Goal: Browse casually: Explore the website without a specific task or goal

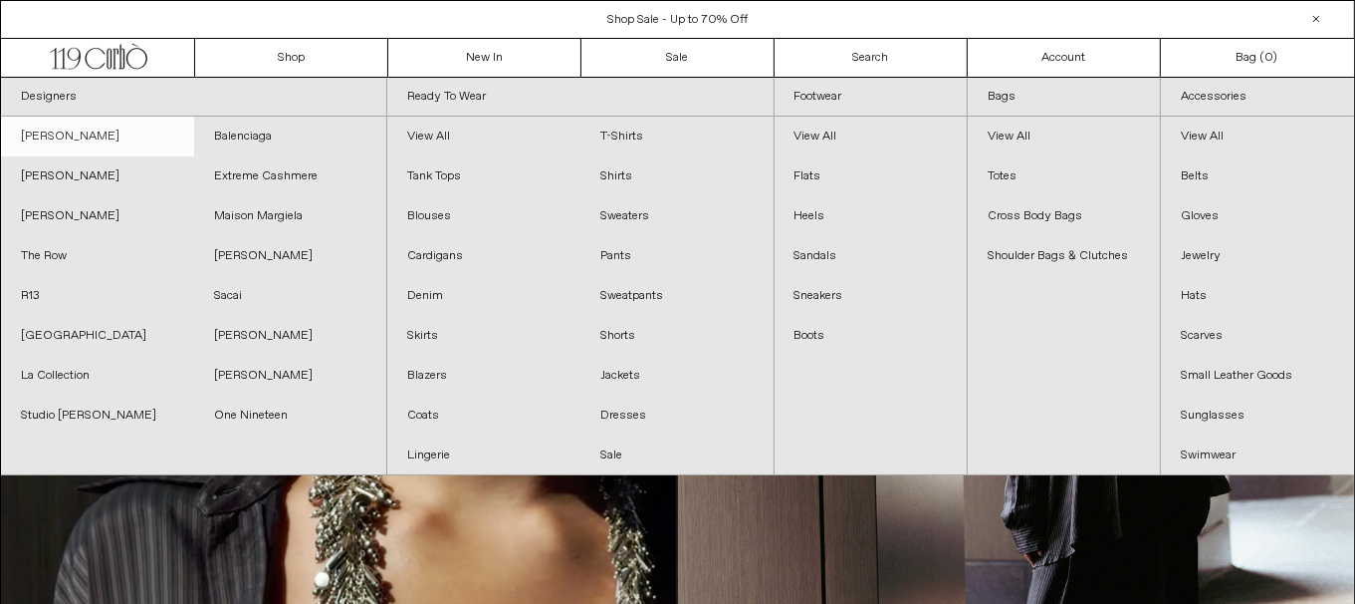
click at [113, 133] on link "[PERSON_NAME]" at bounding box center [97, 137] width 193 height 40
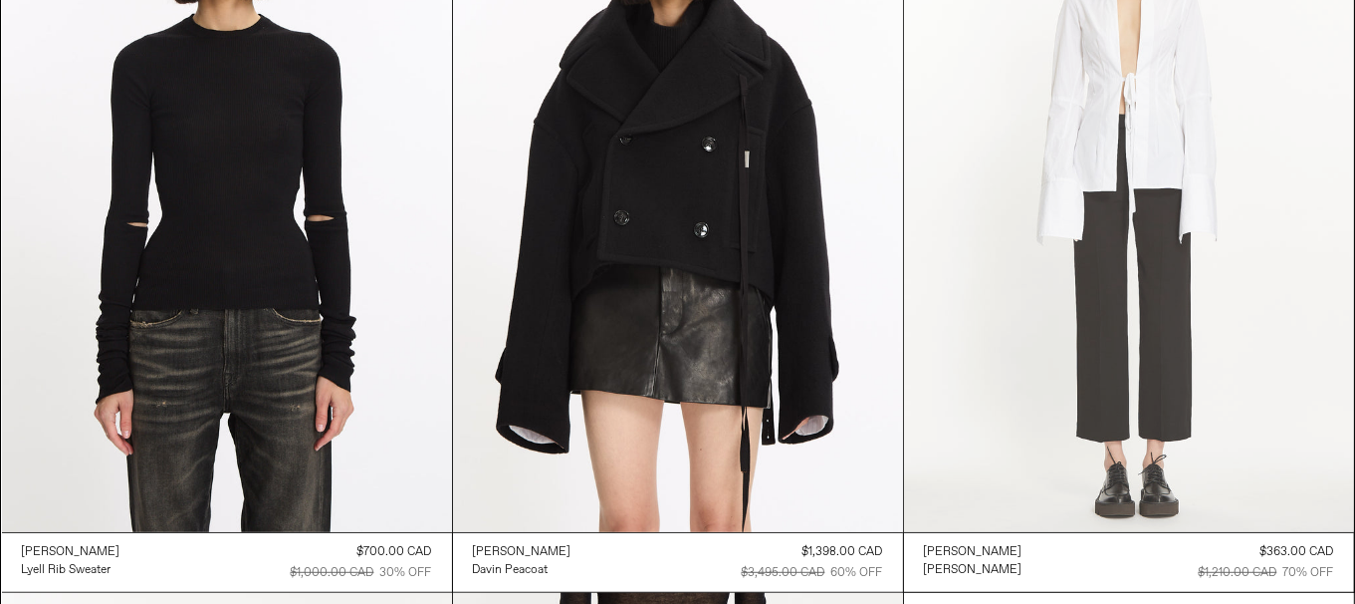
scroll to position [988, 0]
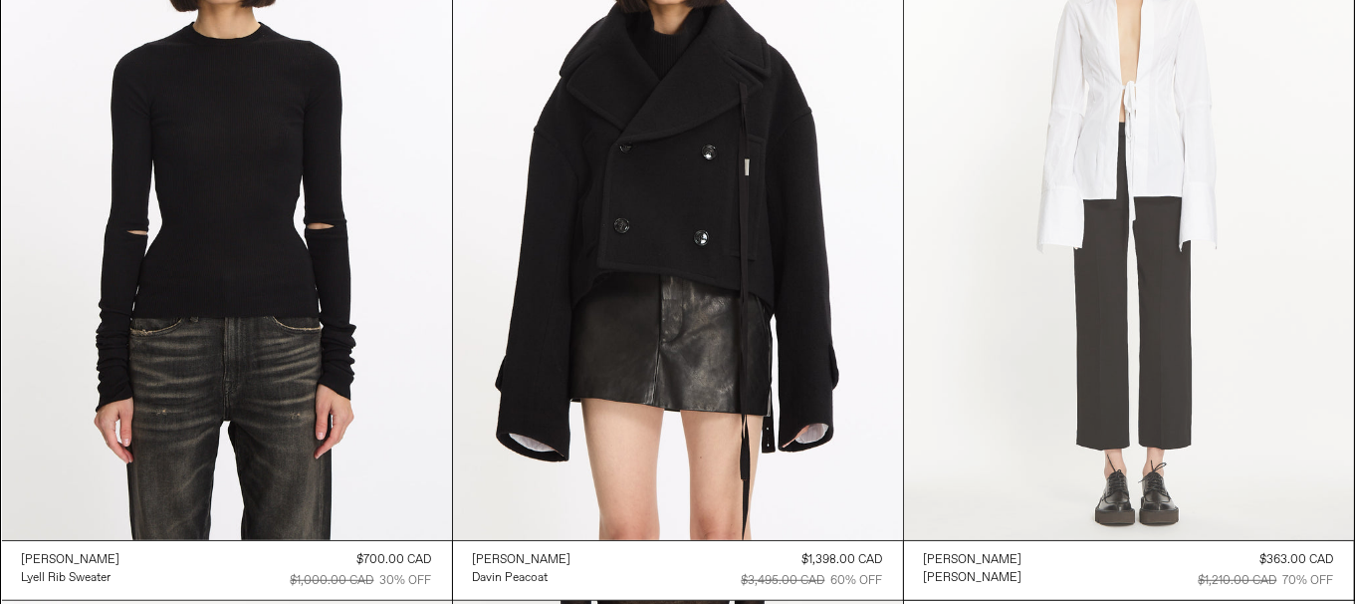
click at [1214, 335] on at bounding box center [1129, 202] width 450 height 675
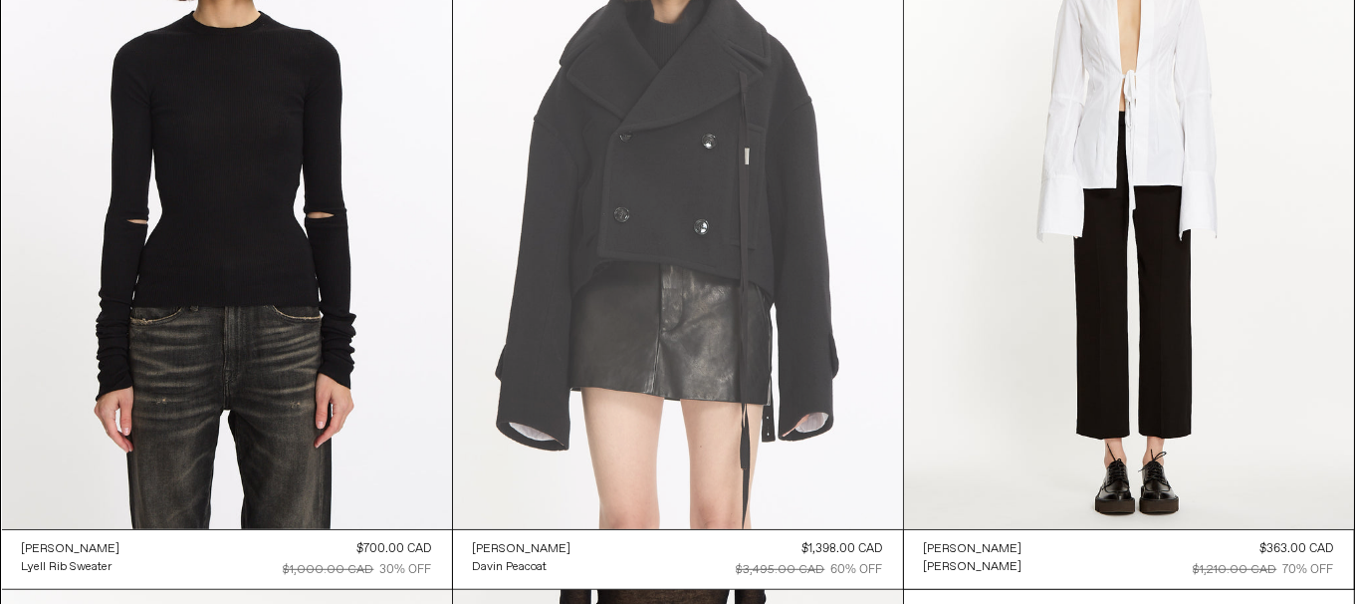
scroll to position [1479, 0]
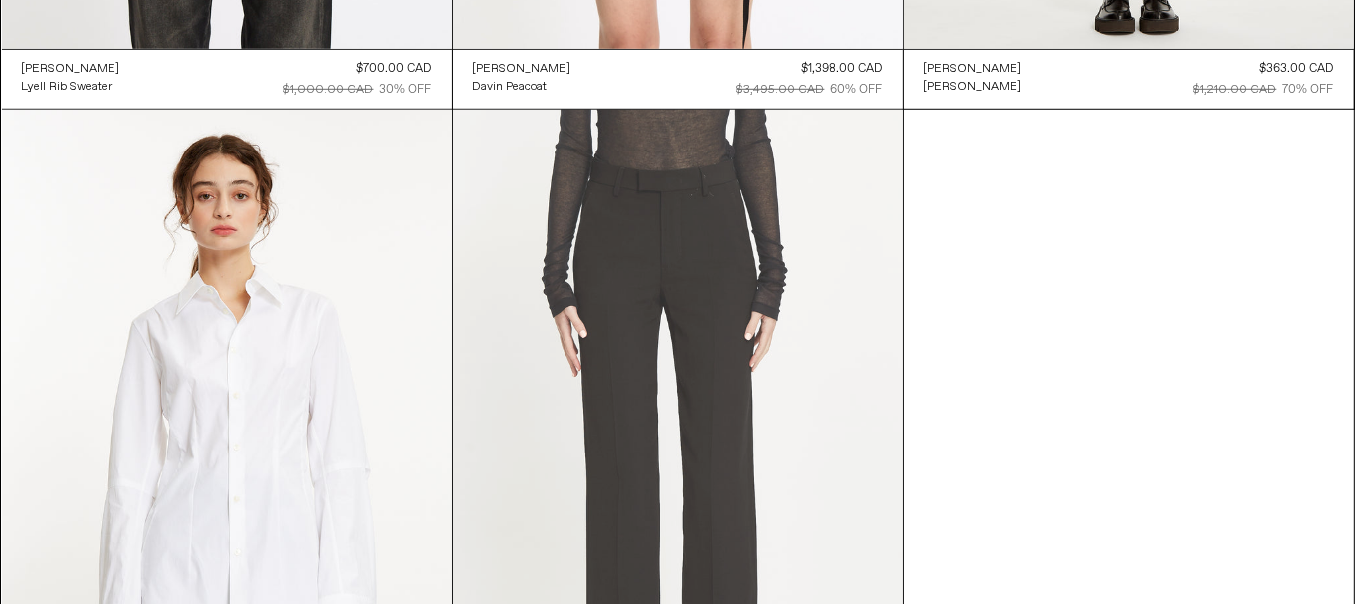
click at [725, 330] on at bounding box center [678, 447] width 450 height 675
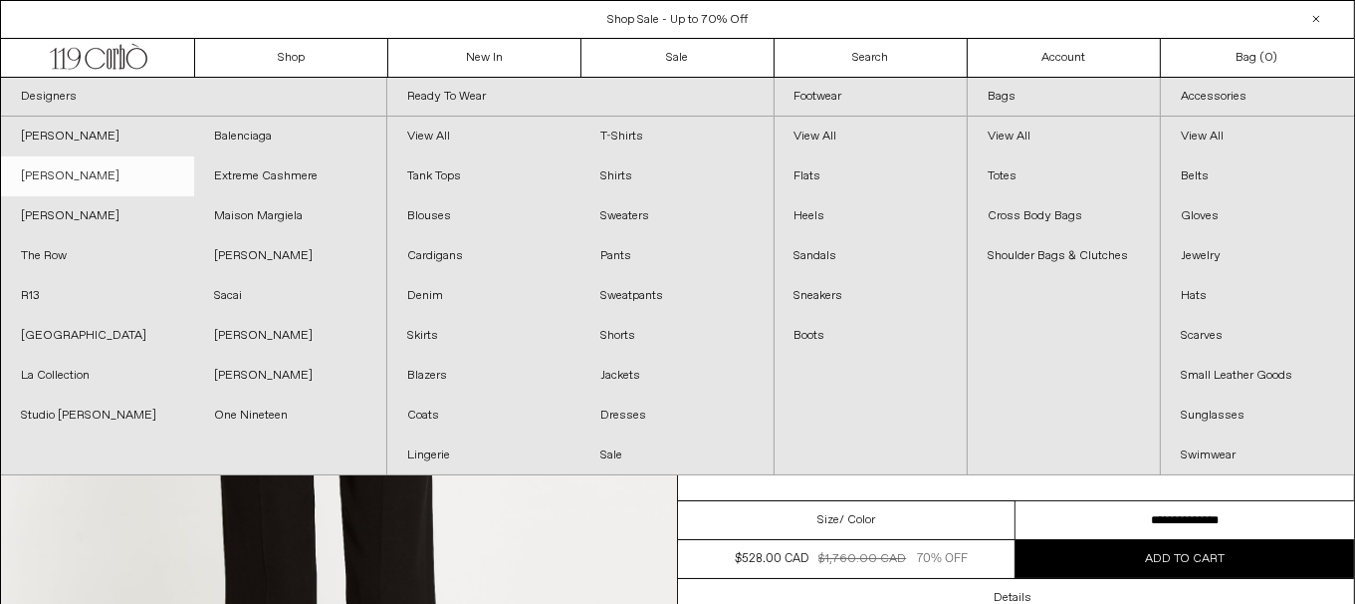
drag, startPoint x: 71, startPoint y: 182, endPoint x: 58, endPoint y: 178, distance: 13.5
click at [70, 182] on link "[PERSON_NAME]" at bounding box center [97, 176] width 193 height 40
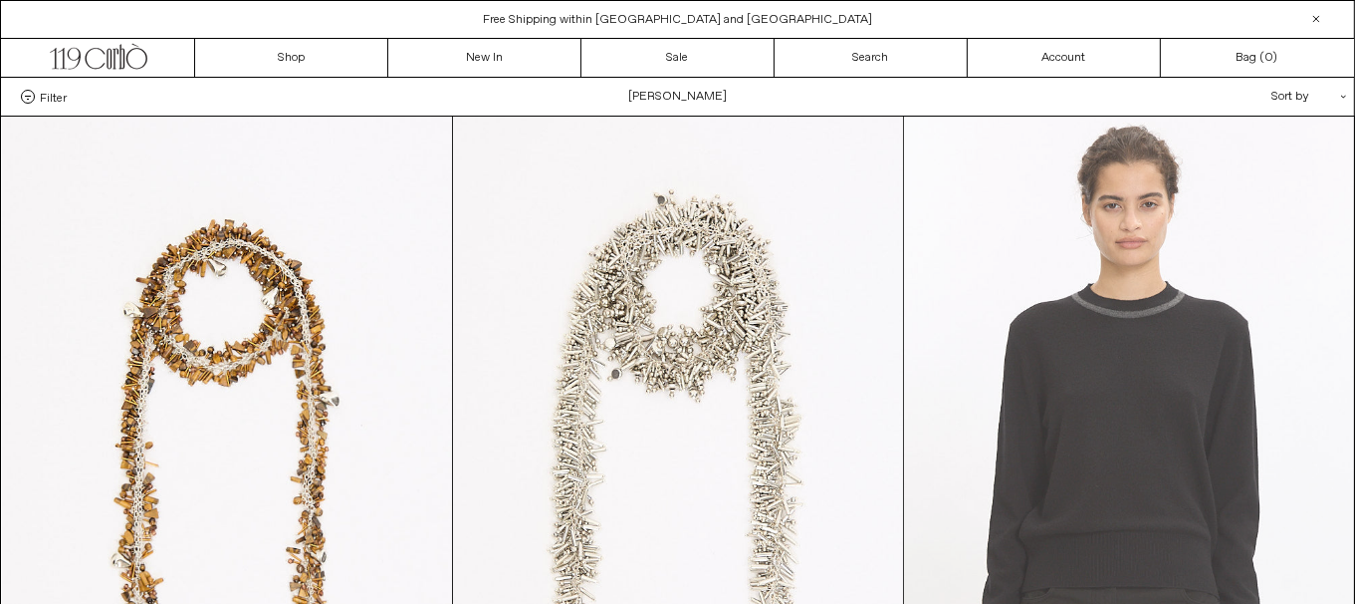
click at [1248, 362] on at bounding box center [1129, 454] width 450 height 675
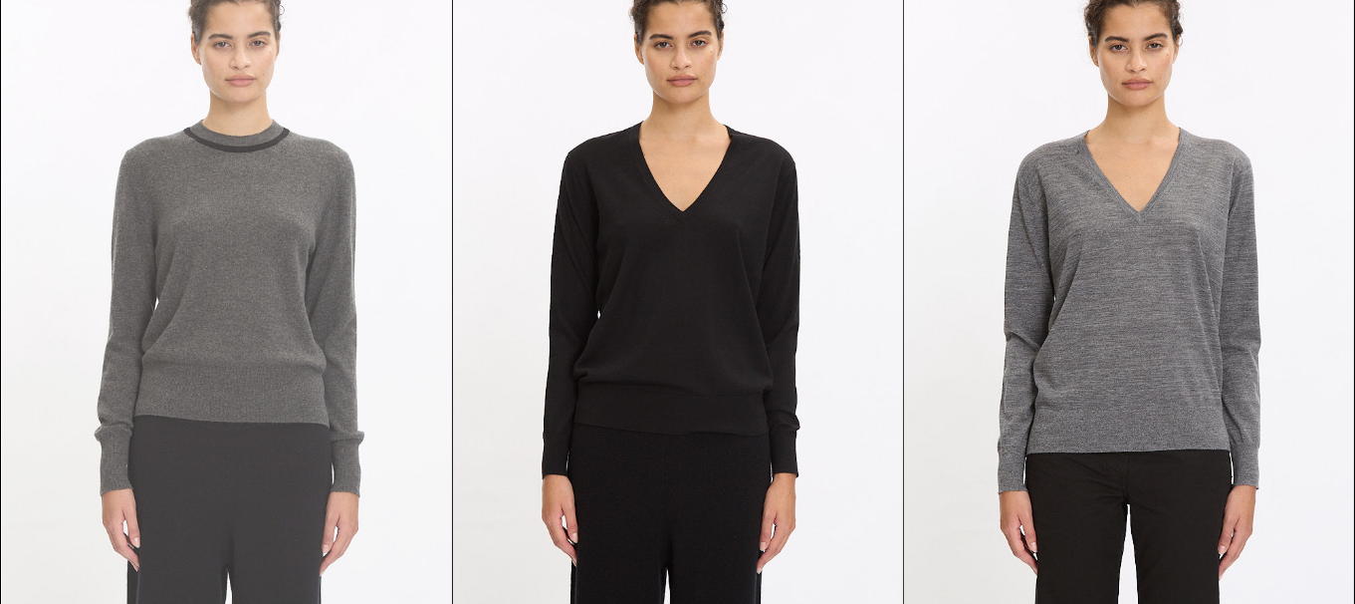
scroll to position [895, 0]
click at [166, 188] on at bounding box center [227, 291] width 450 height 675
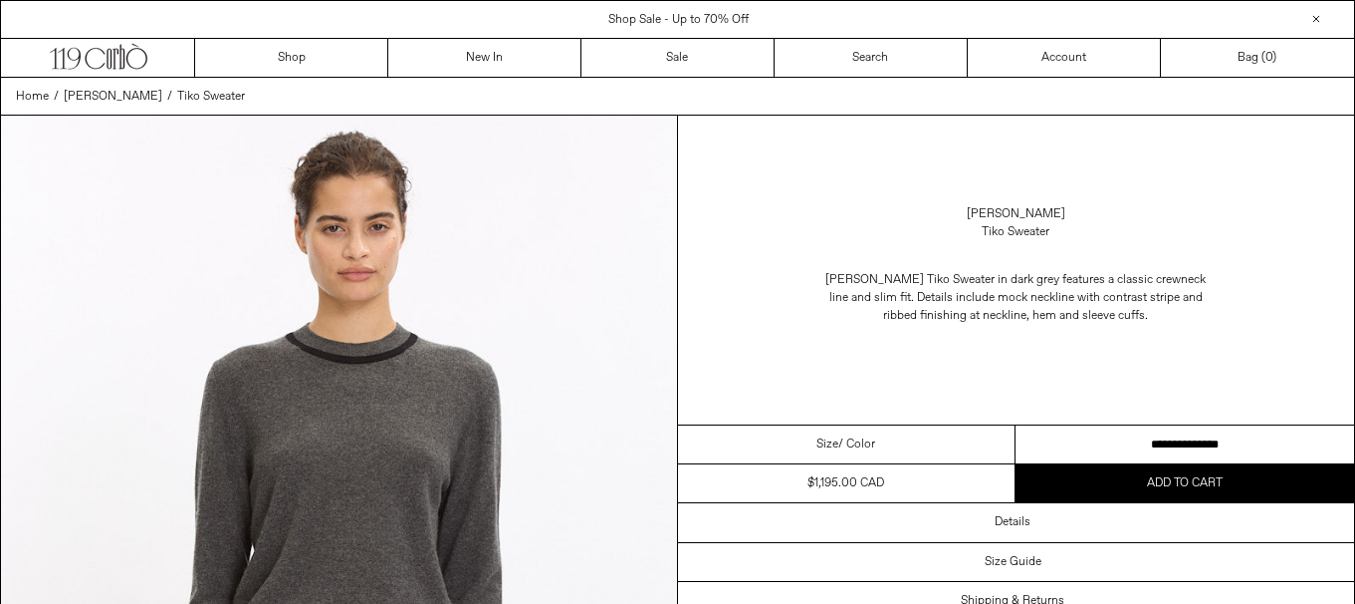
click at [1208, 430] on select "**********" at bounding box center [1185, 444] width 339 height 39
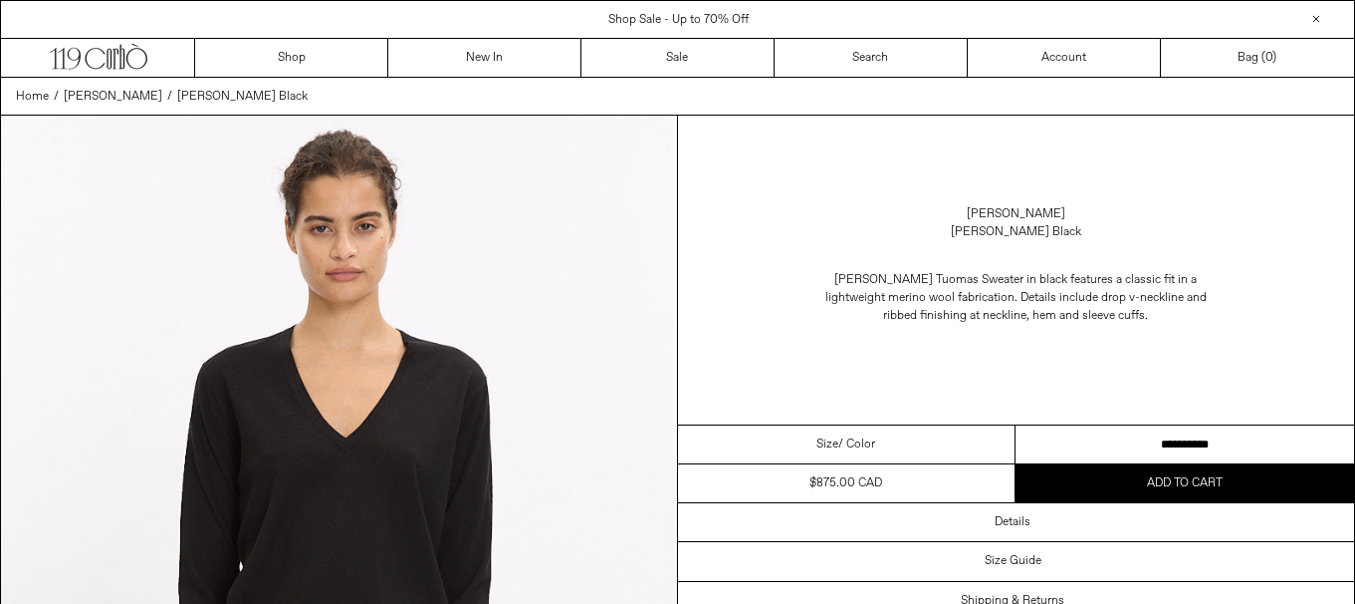
click at [1210, 444] on select "**********" at bounding box center [1185, 444] width 339 height 39
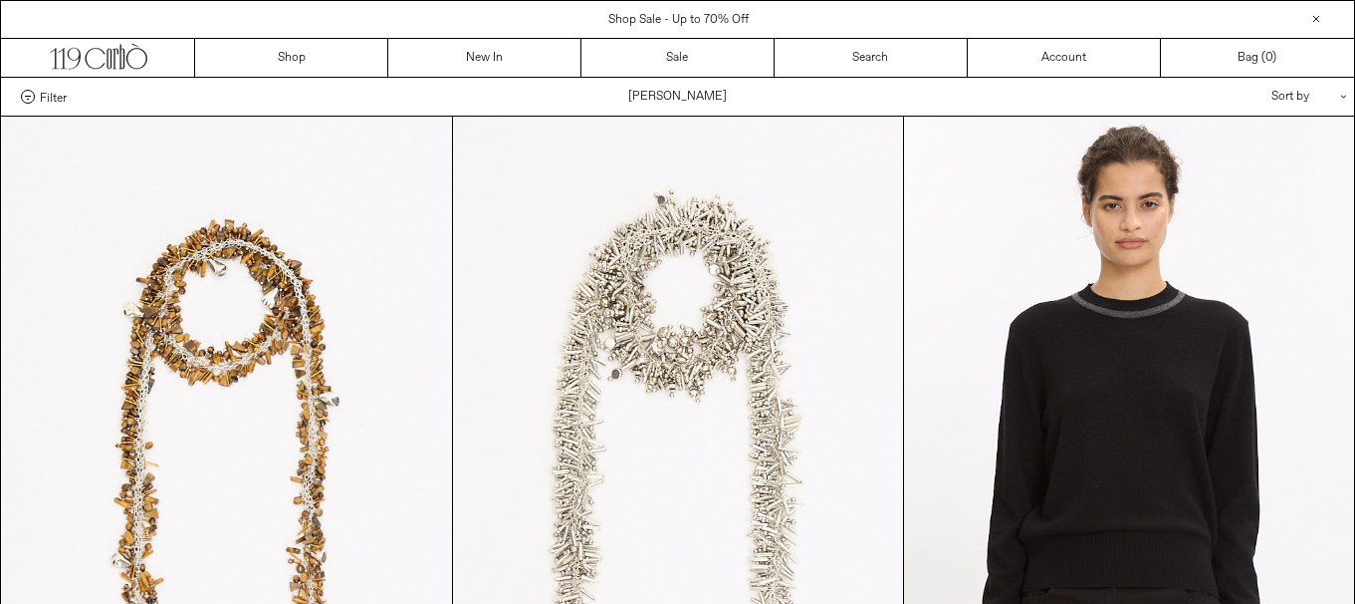
scroll to position [895, 0]
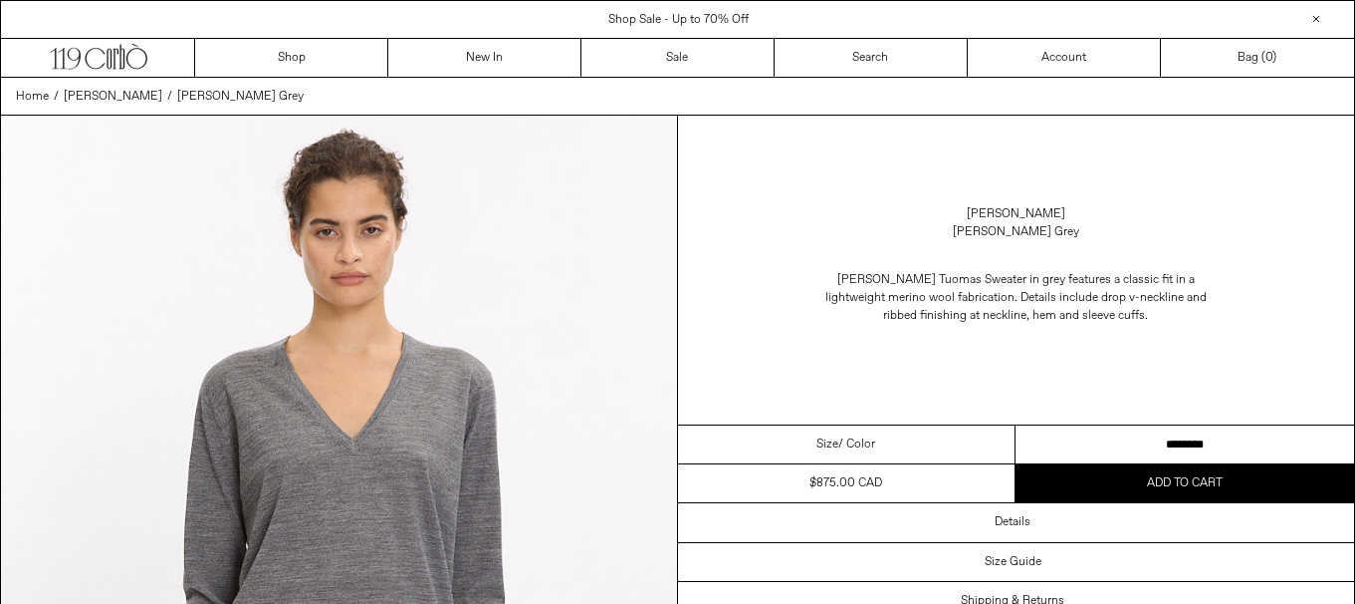
click at [1237, 445] on select "**********" at bounding box center [1185, 444] width 339 height 39
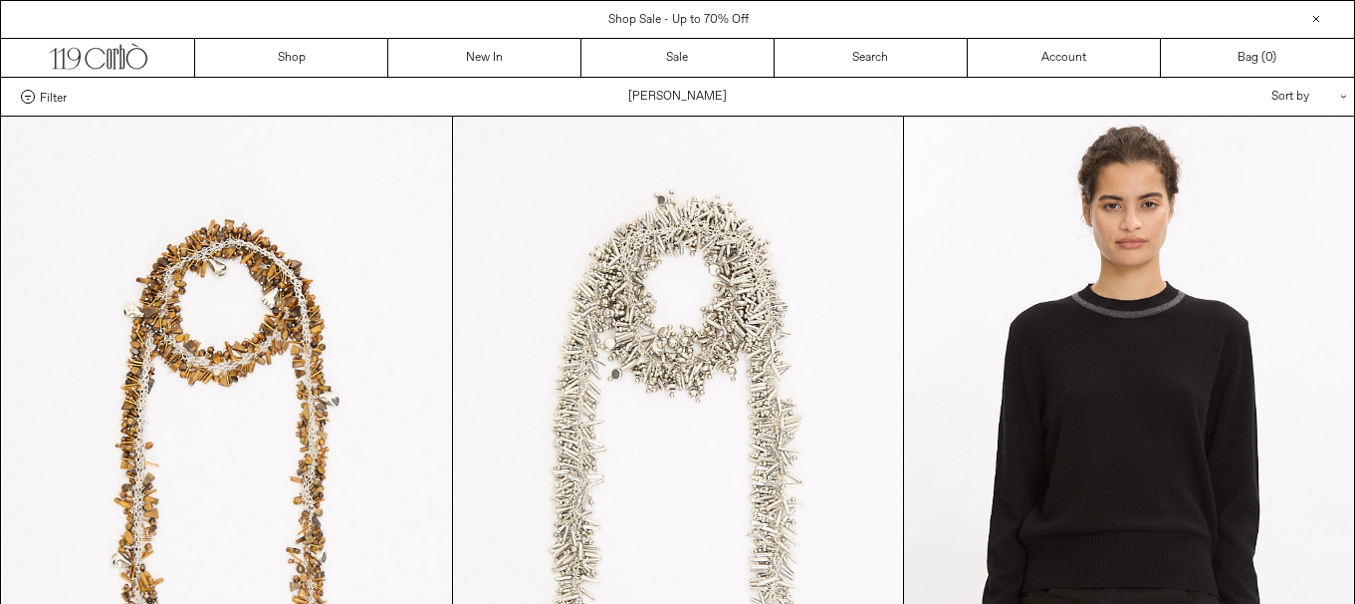
scroll to position [1792, 0]
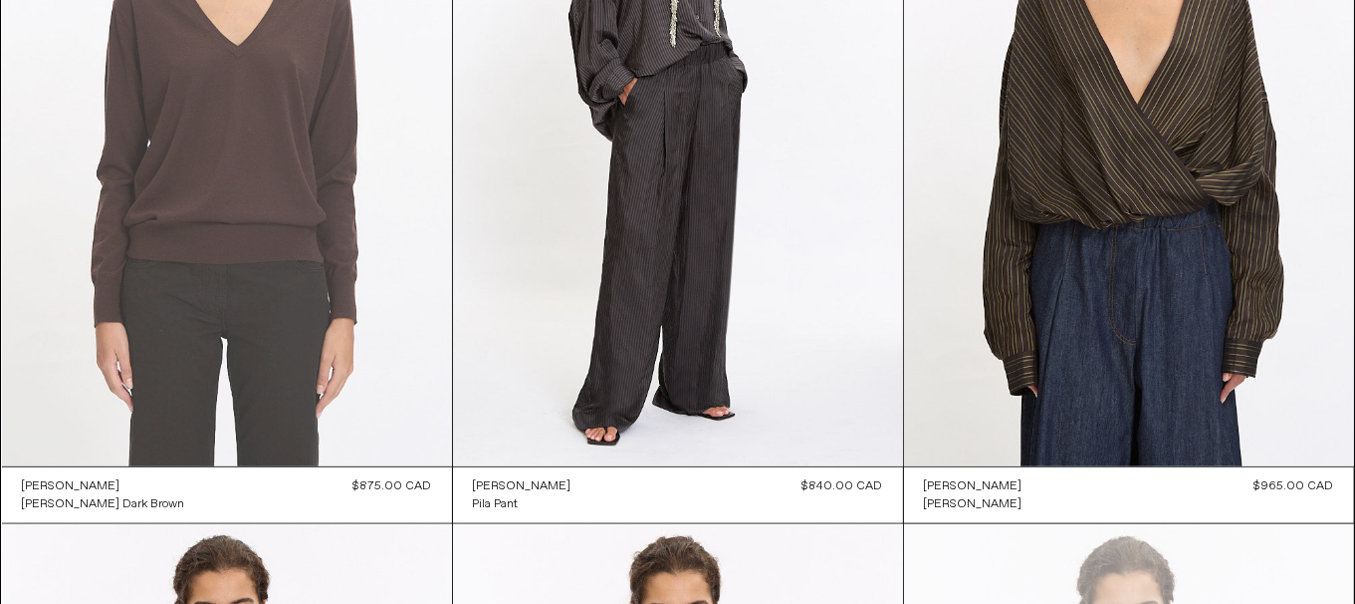
click at [207, 259] on at bounding box center [227, 128] width 450 height 675
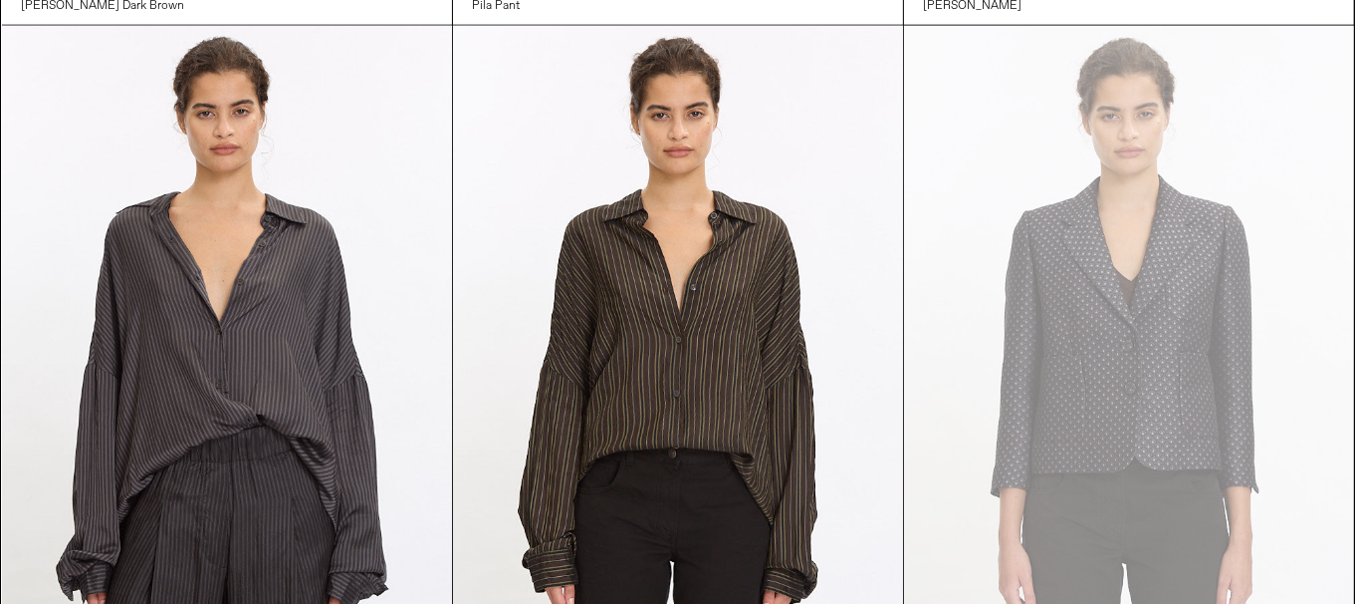
scroll to position [2290, 0]
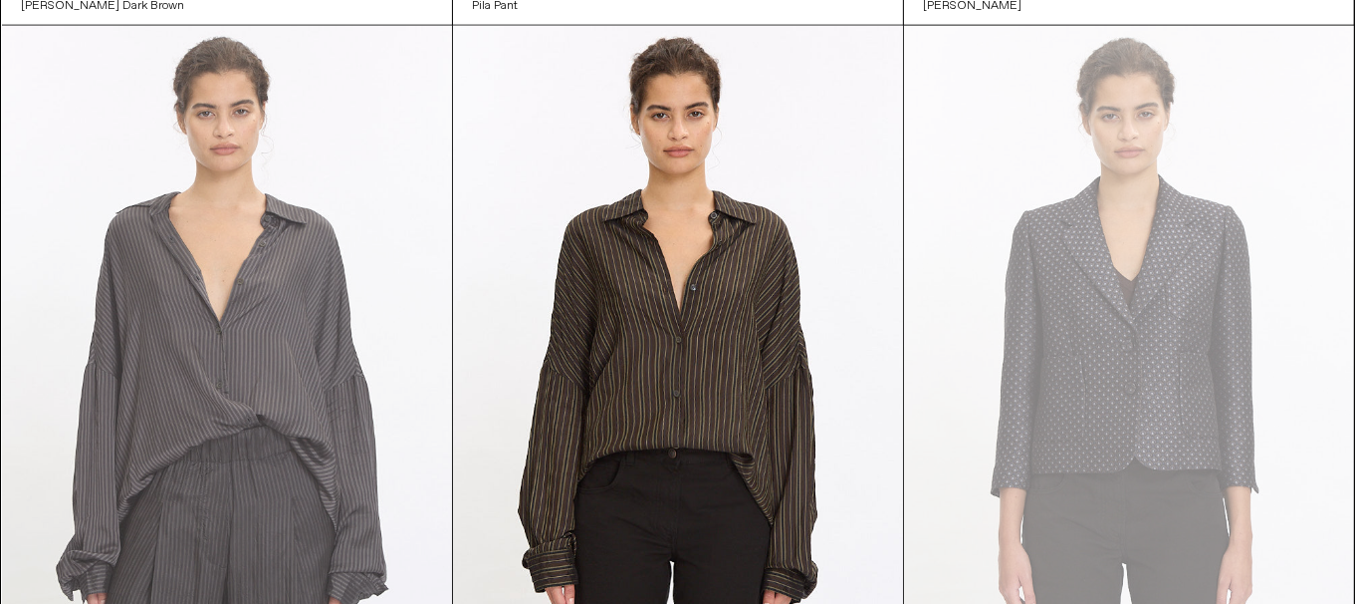
click at [155, 330] on at bounding box center [227, 363] width 450 height 675
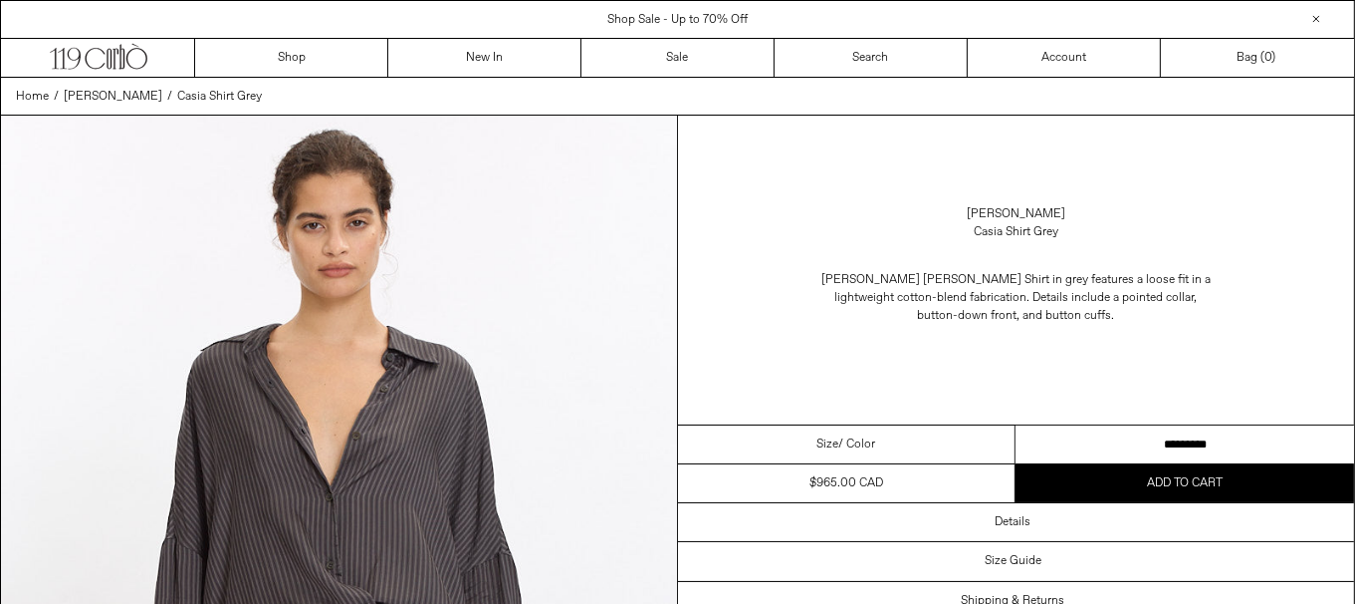
drag, startPoint x: 1126, startPoint y: 446, endPoint x: 759, endPoint y: 6, distance: 573.4
click at [1126, 446] on select "**********" at bounding box center [1185, 444] width 339 height 39
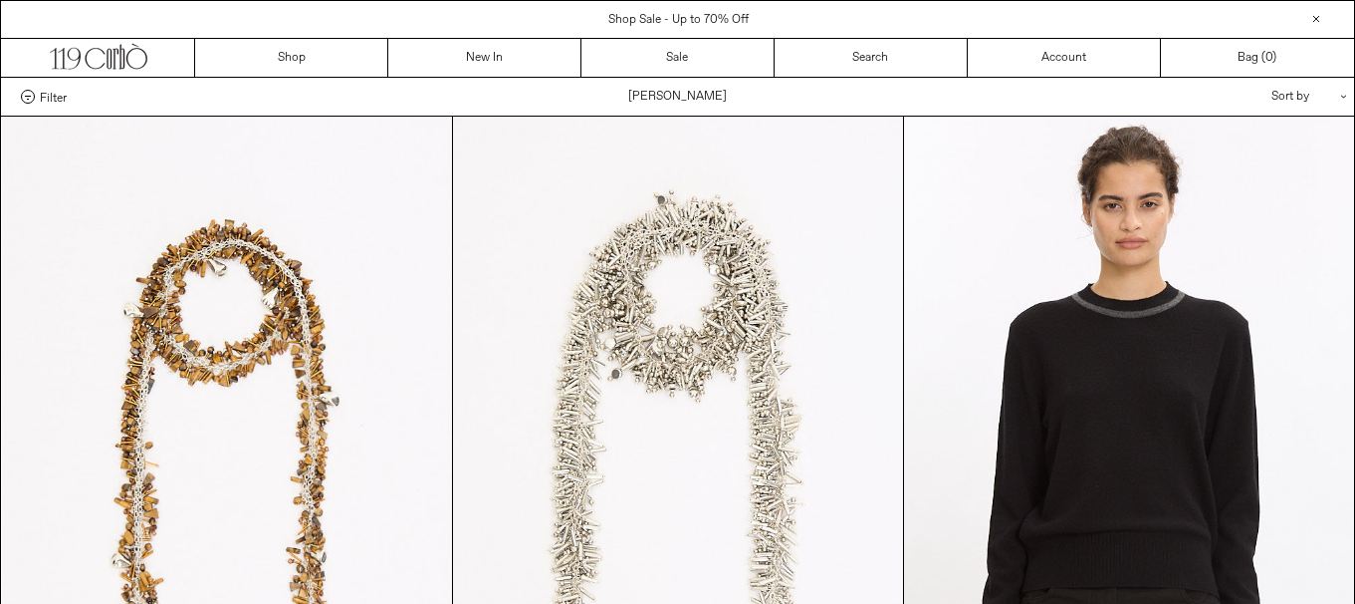
scroll to position [2290, 0]
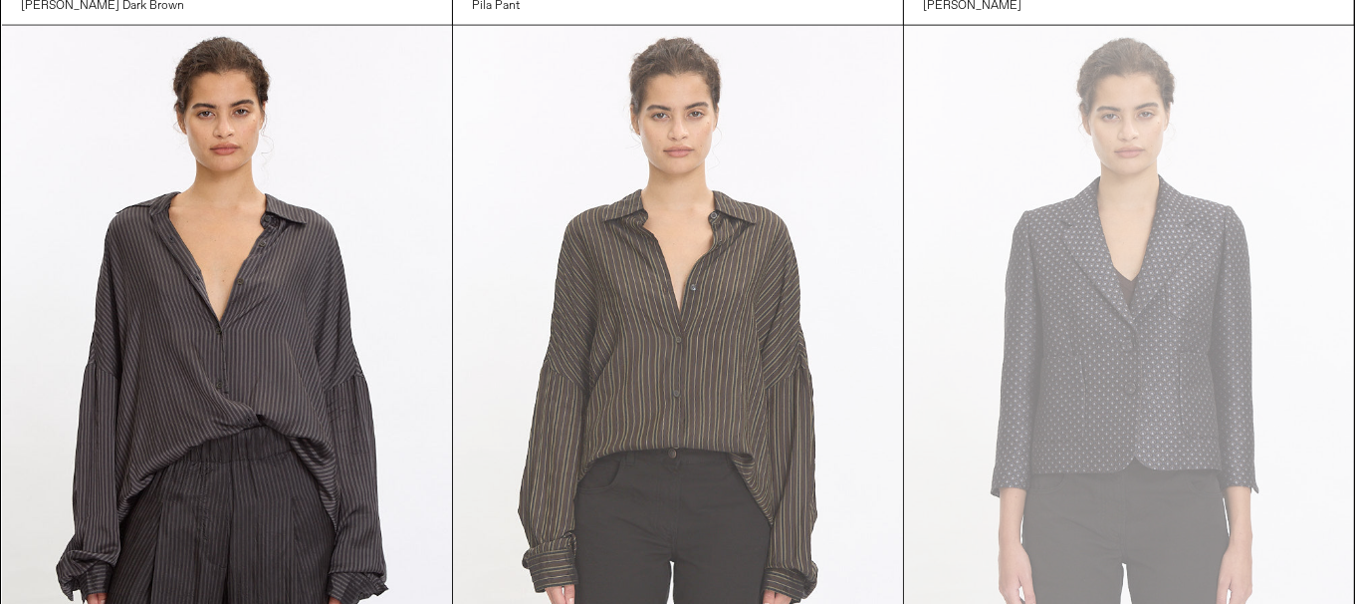
click at [688, 415] on at bounding box center [678, 363] width 450 height 675
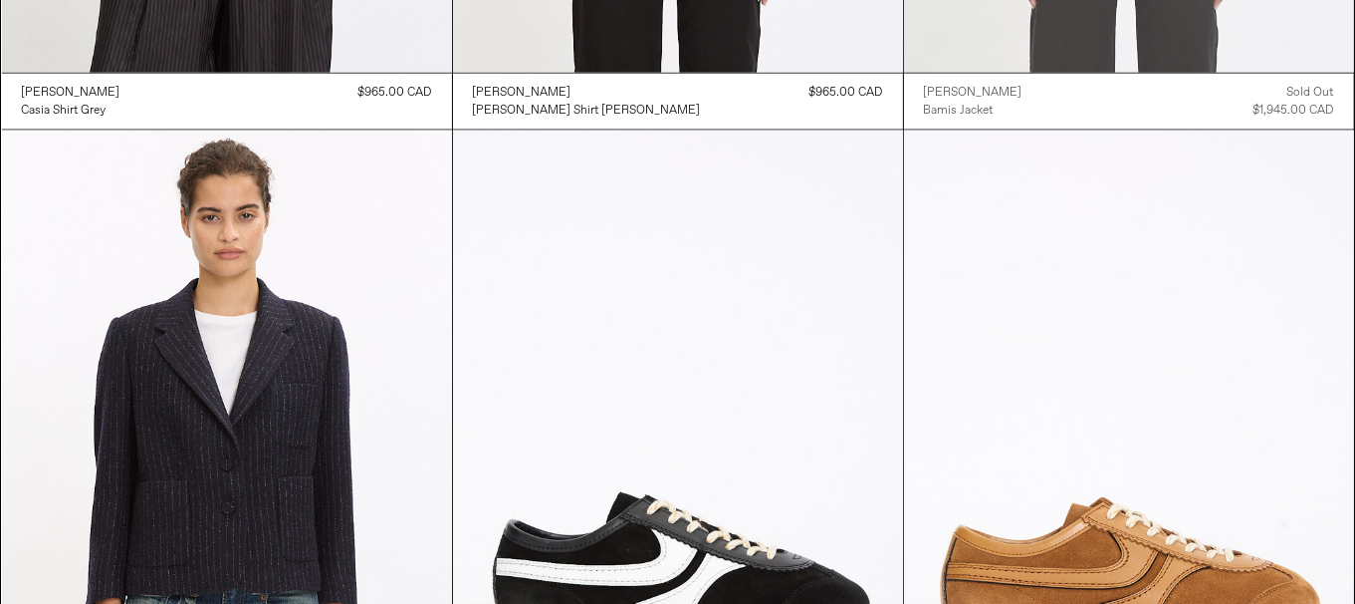
scroll to position [3086, 0]
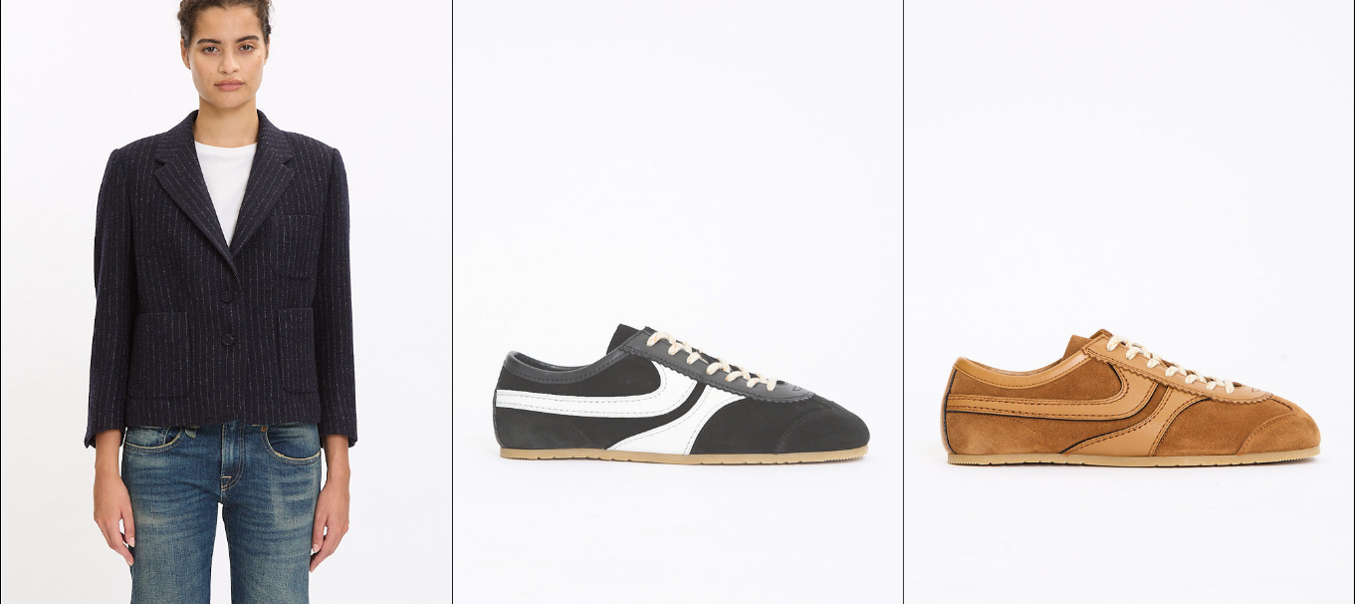
click at [749, 413] on at bounding box center [678, 299] width 450 height 675
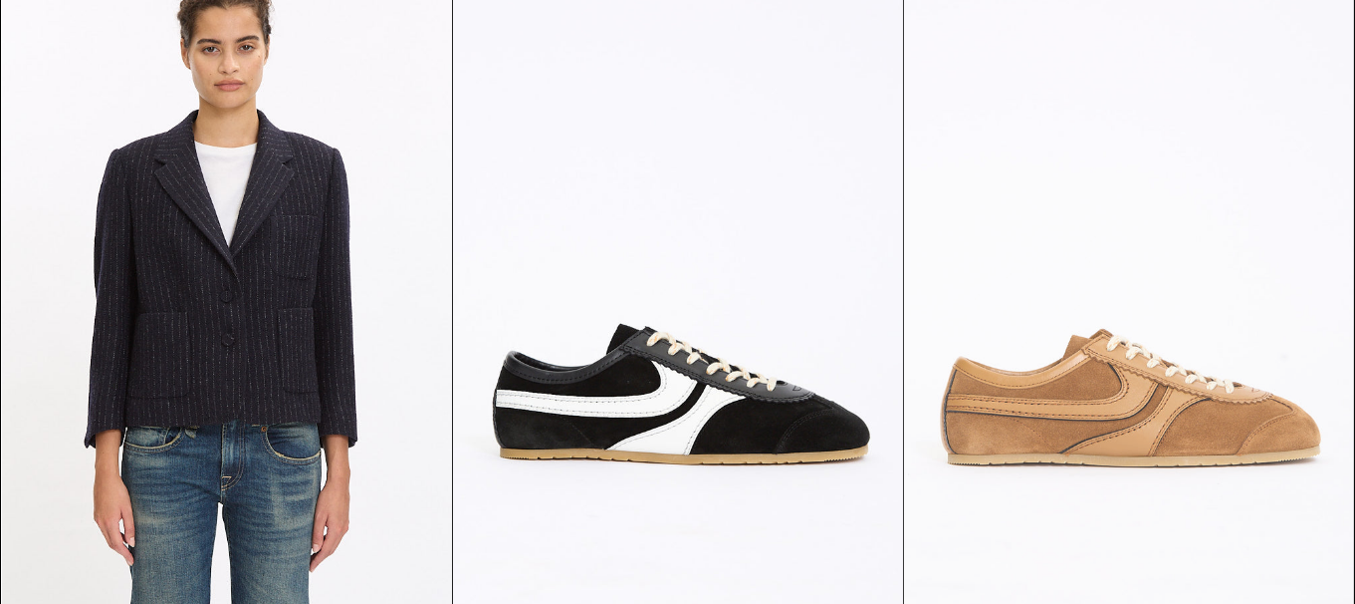
click at [1145, 407] on at bounding box center [1129, 299] width 450 height 675
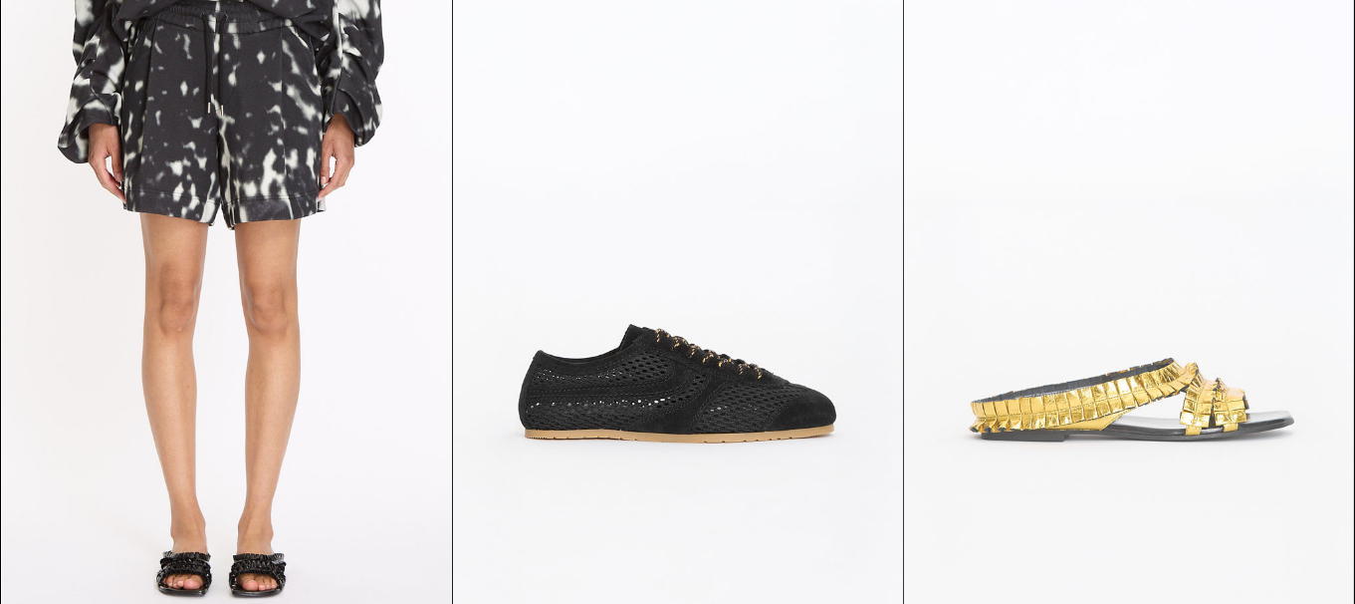
scroll to position [3883, 0]
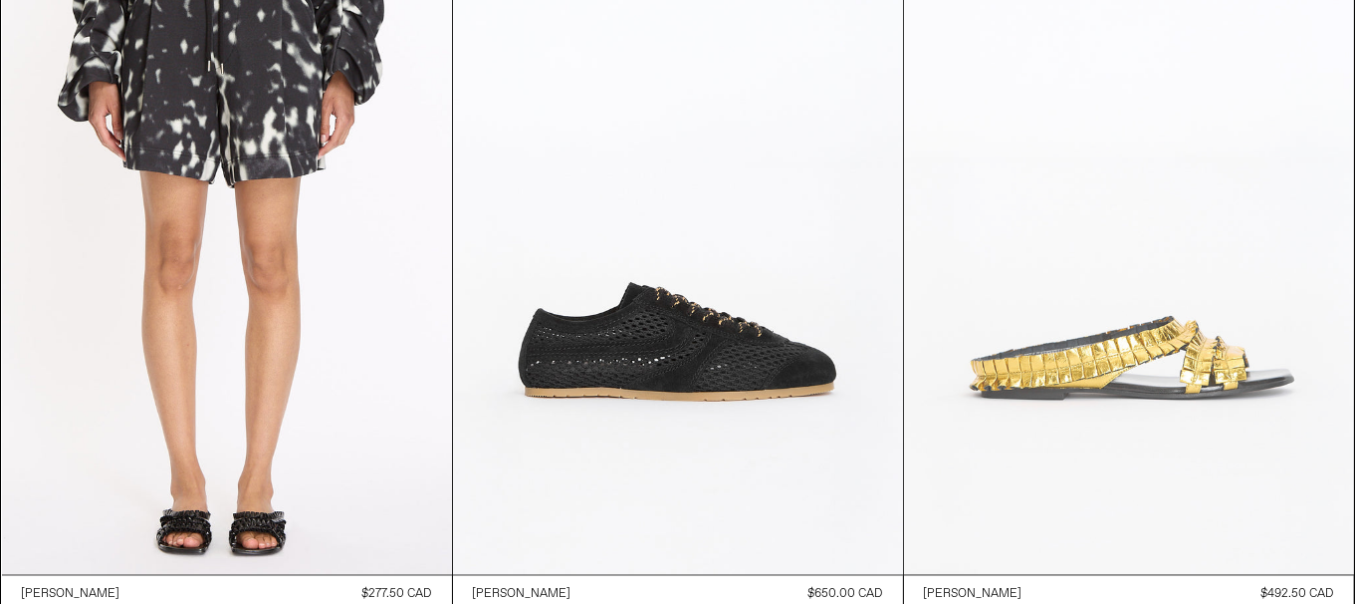
click at [1168, 348] on at bounding box center [1129, 235] width 450 height 675
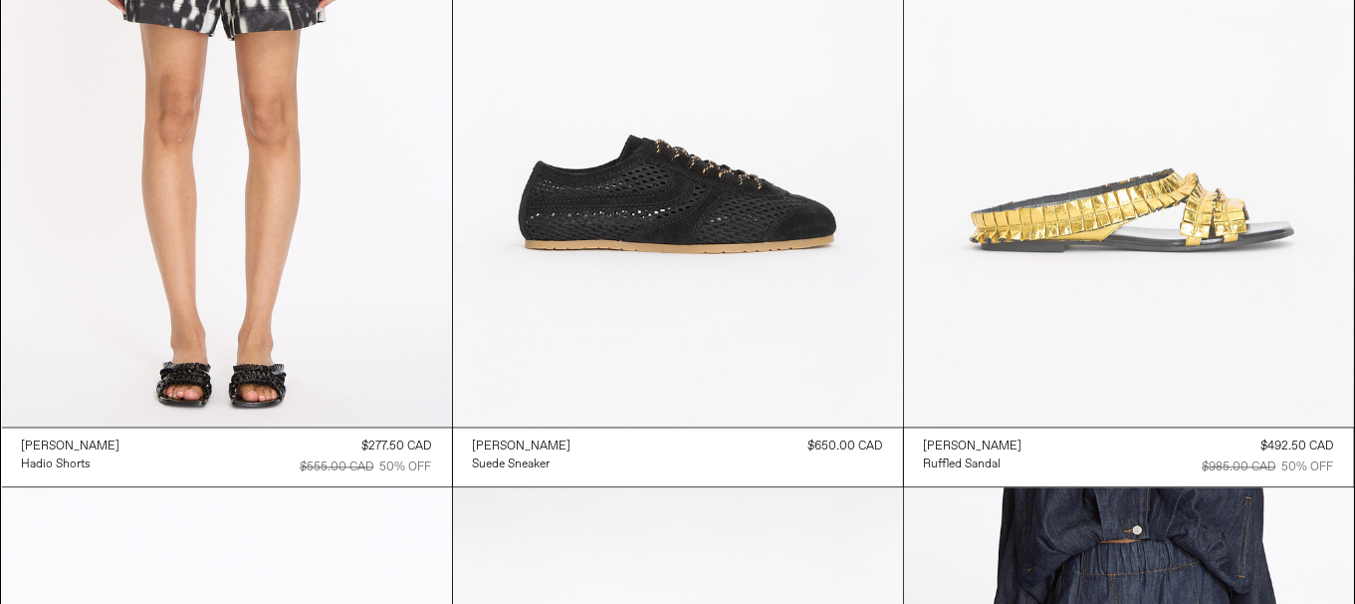
scroll to position [4481, 0]
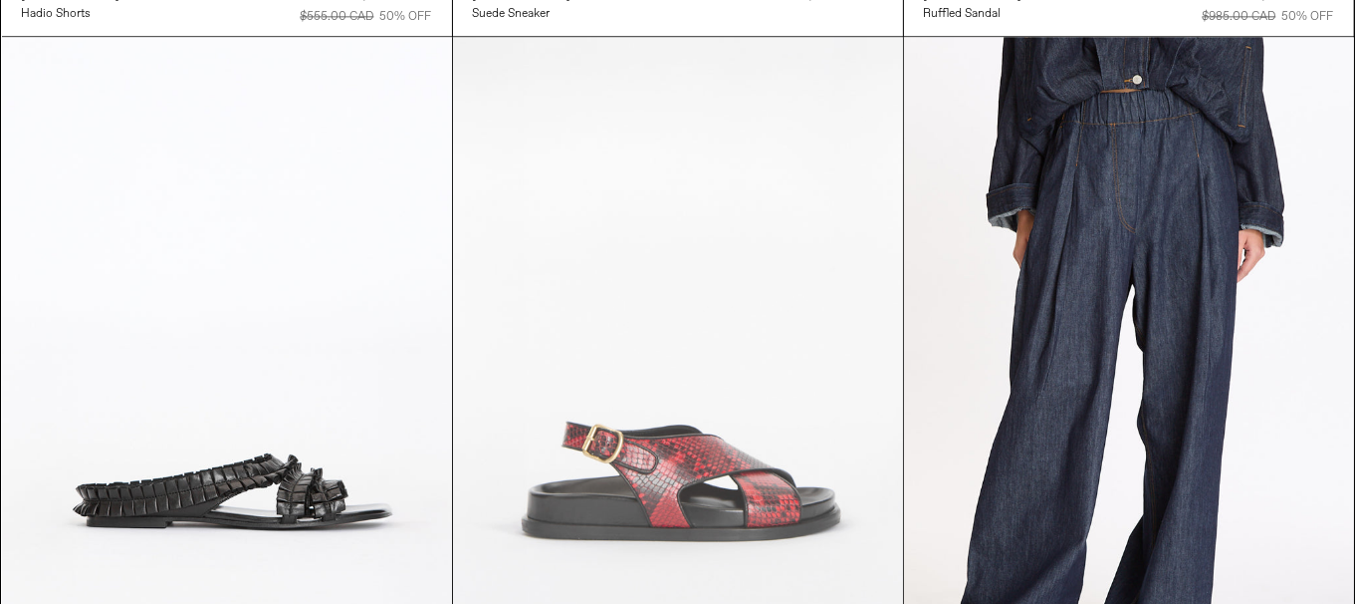
click at [785, 407] on at bounding box center [678, 374] width 450 height 675
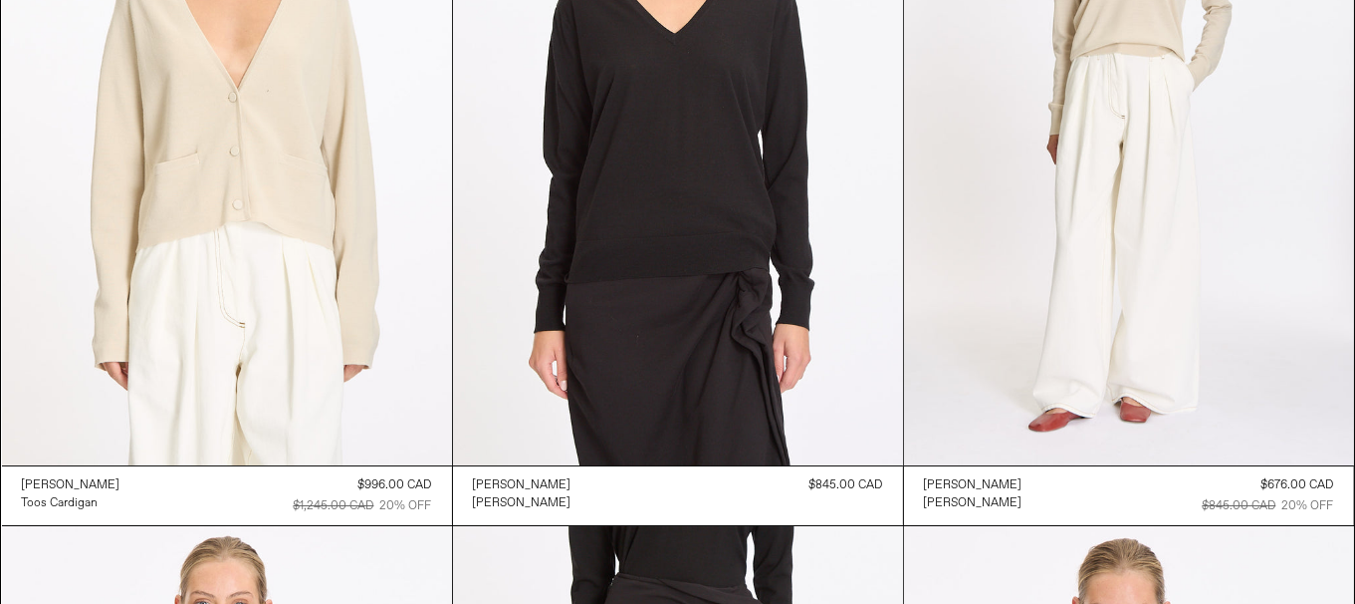
scroll to position [6694, 0]
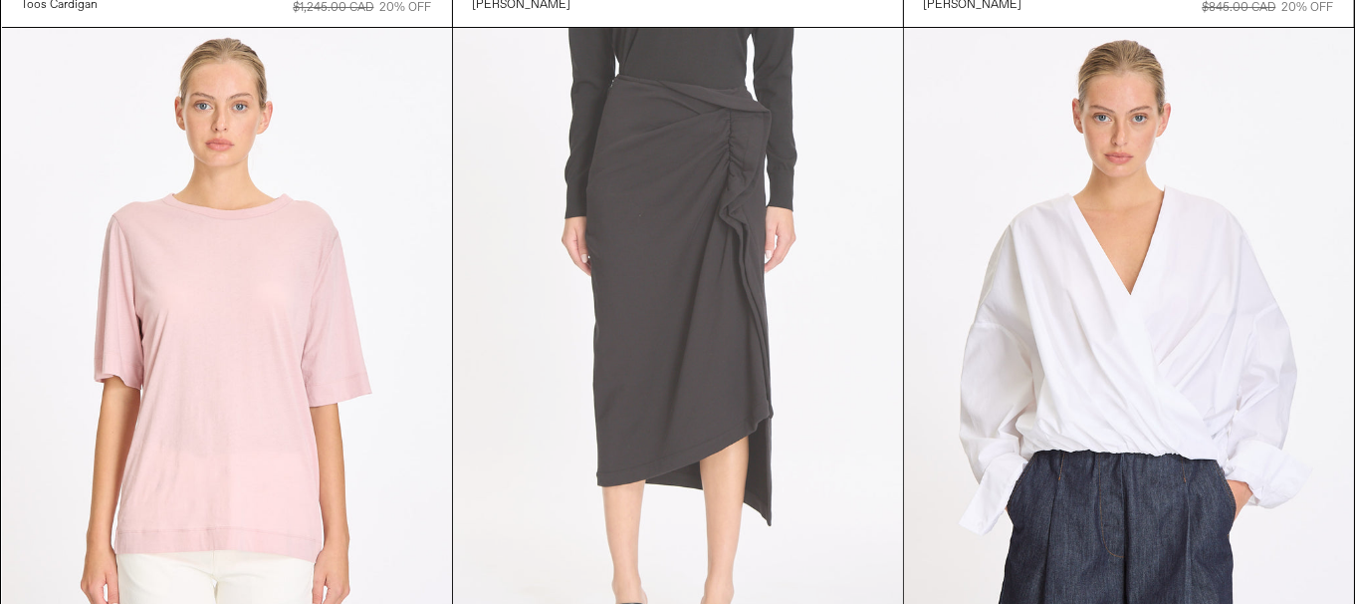
click at [840, 317] on at bounding box center [678, 365] width 450 height 675
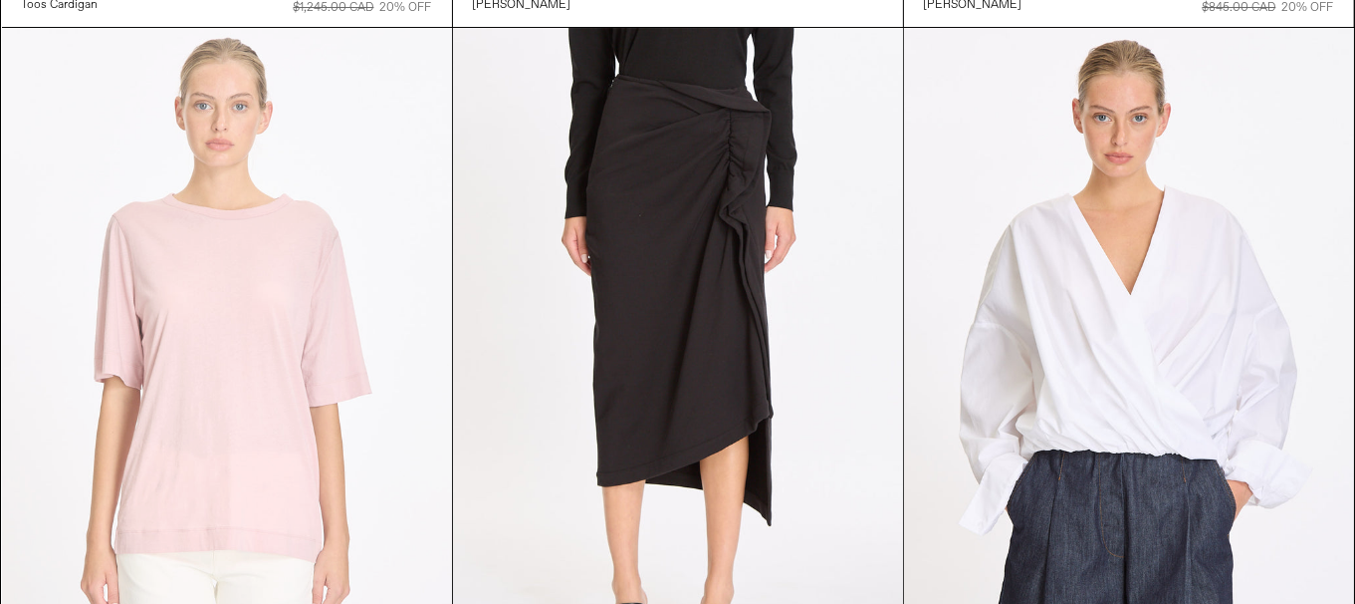
click at [267, 384] on at bounding box center [227, 365] width 450 height 675
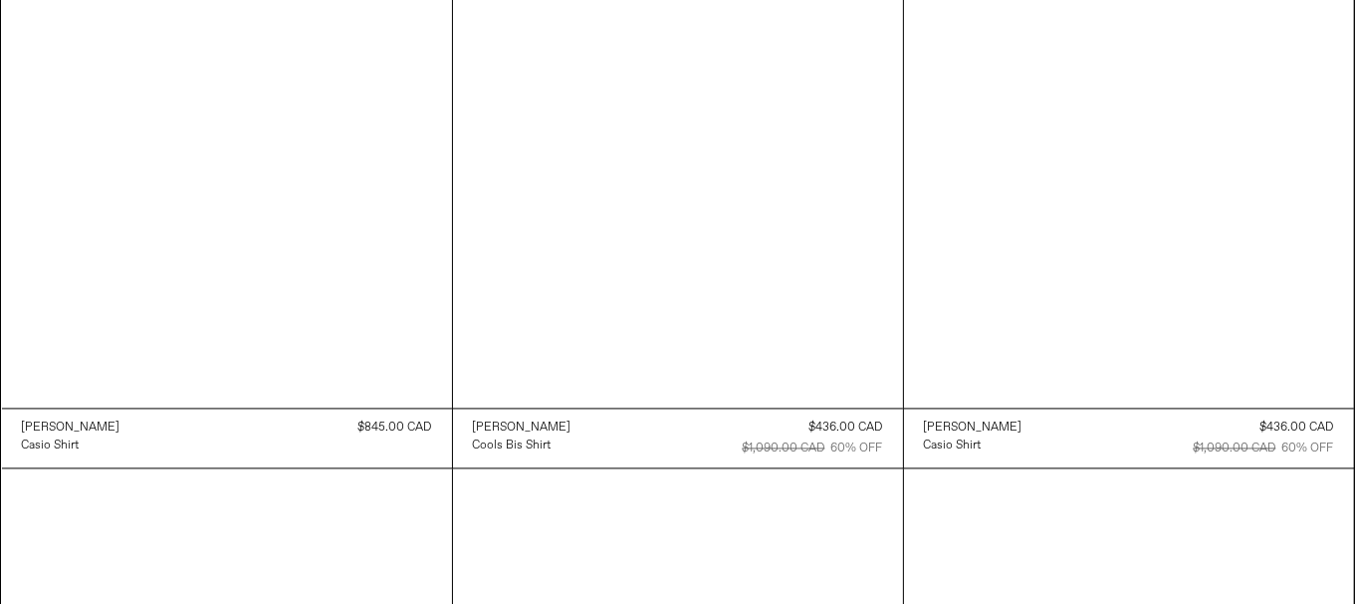
scroll to position [10778, 0]
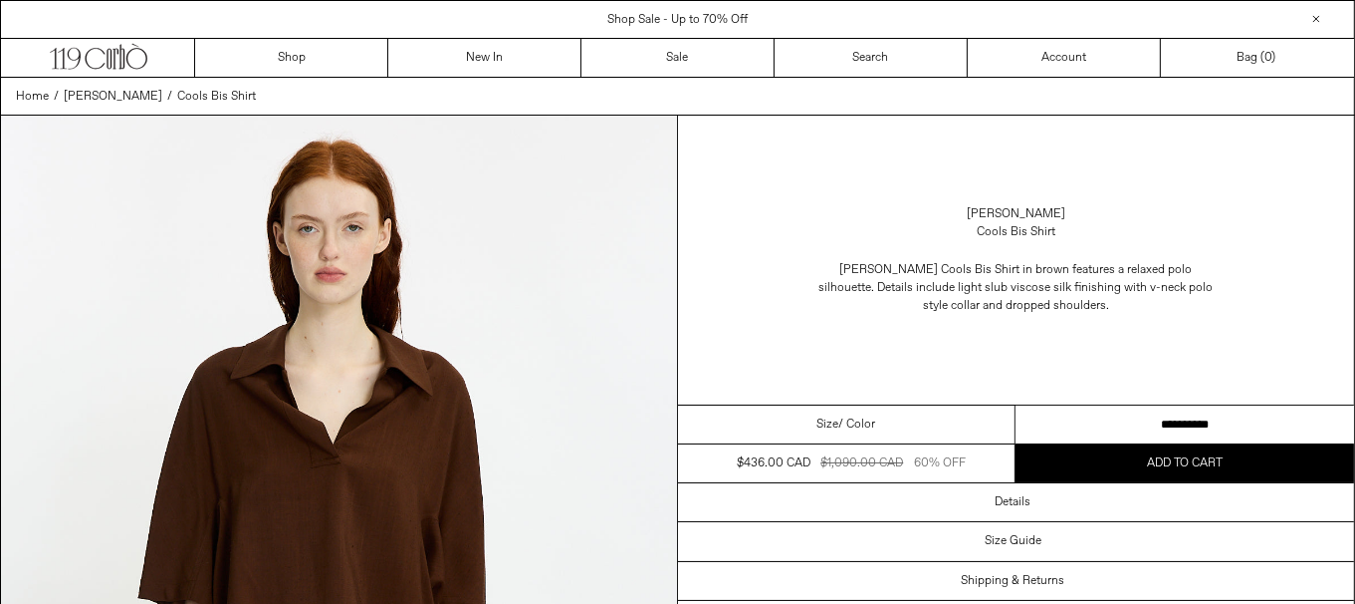
click at [1152, 432] on select "**********" at bounding box center [1185, 424] width 339 height 39
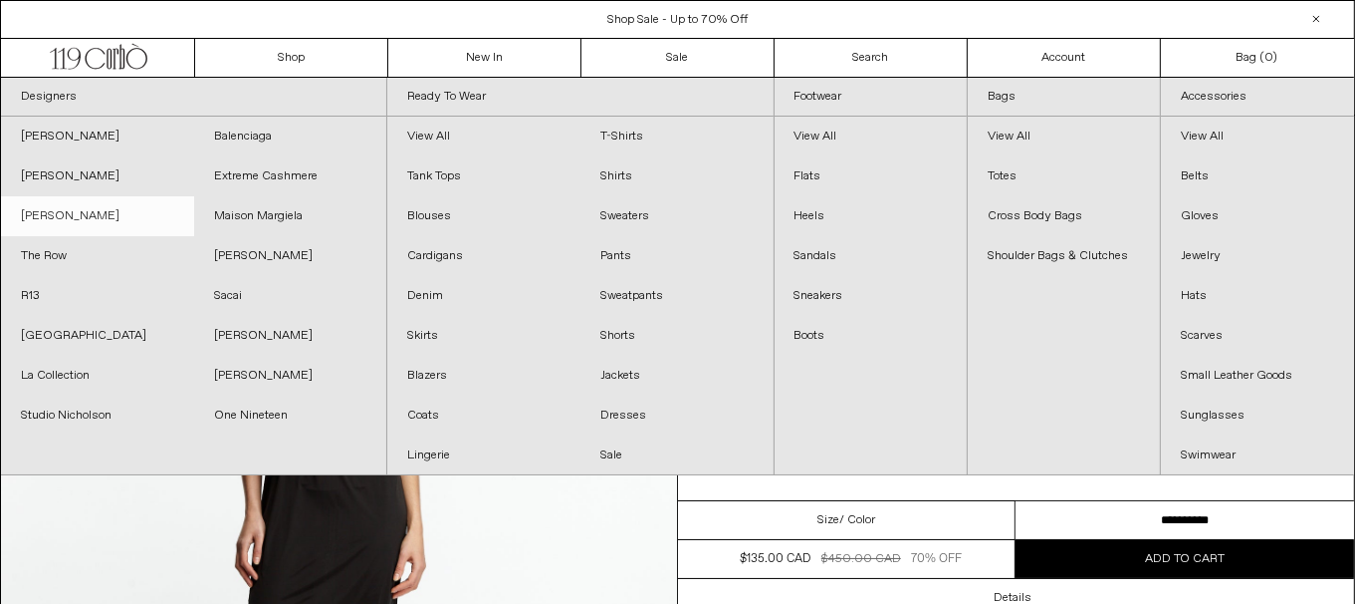
click at [91, 211] on link "[PERSON_NAME]" at bounding box center [97, 216] width 193 height 40
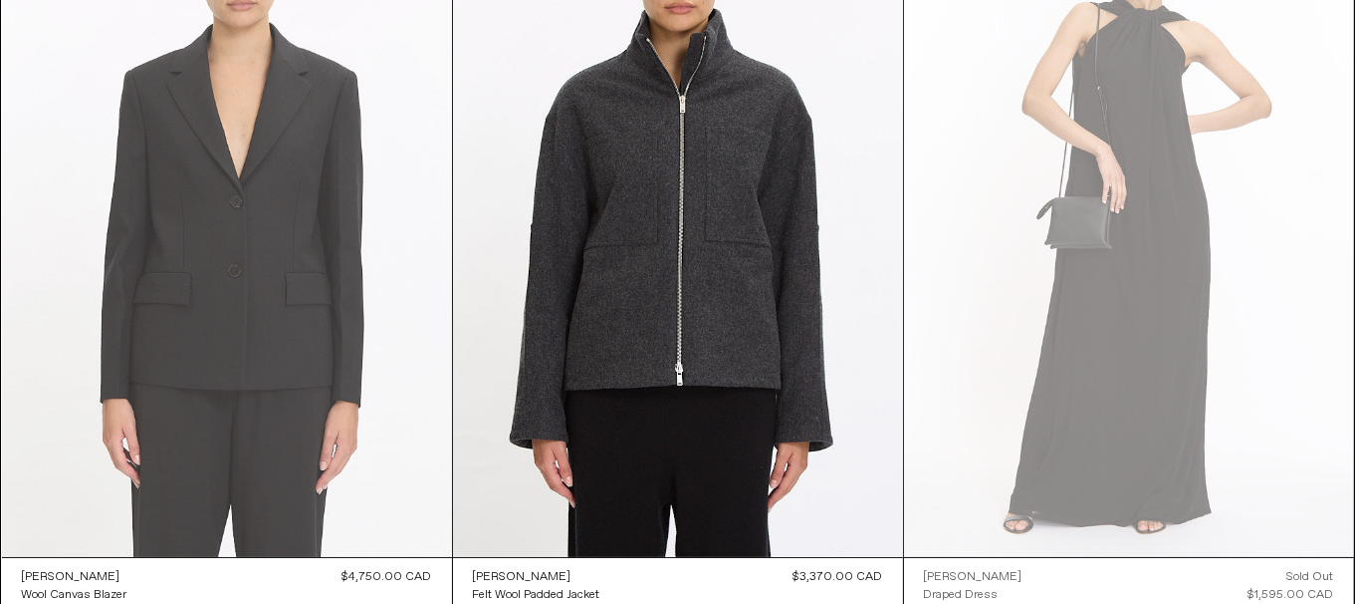
scroll to position [299, 0]
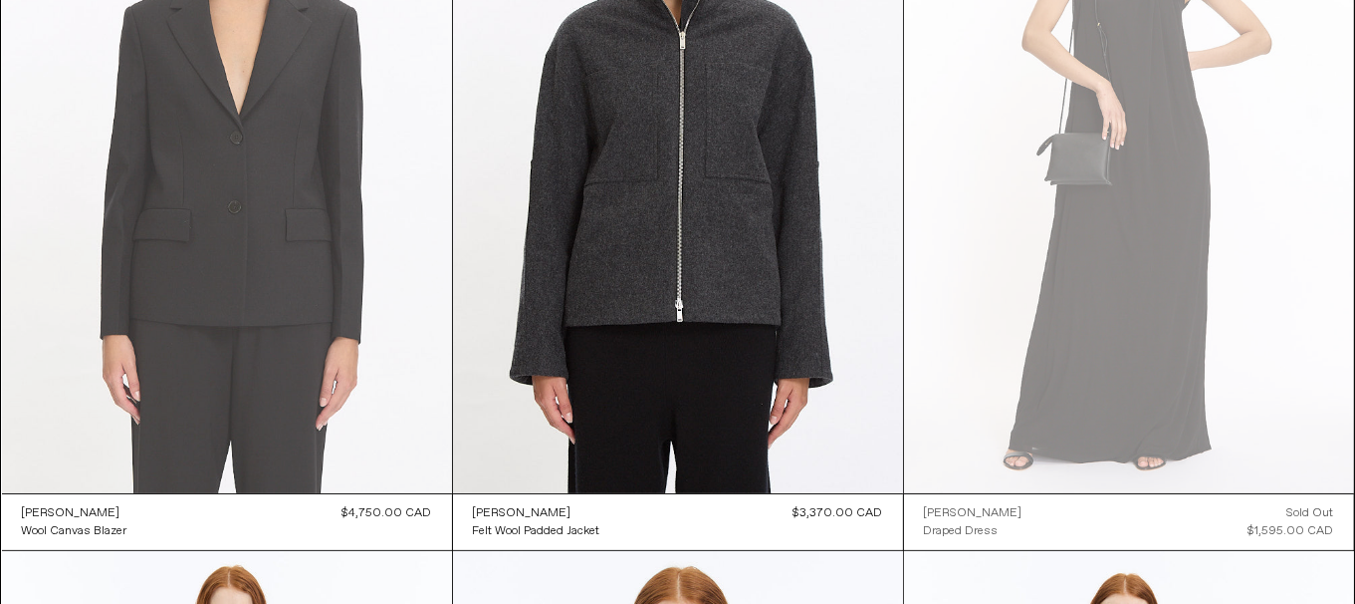
click at [259, 252] on at bounding box center [227, 155] width 450 height 675
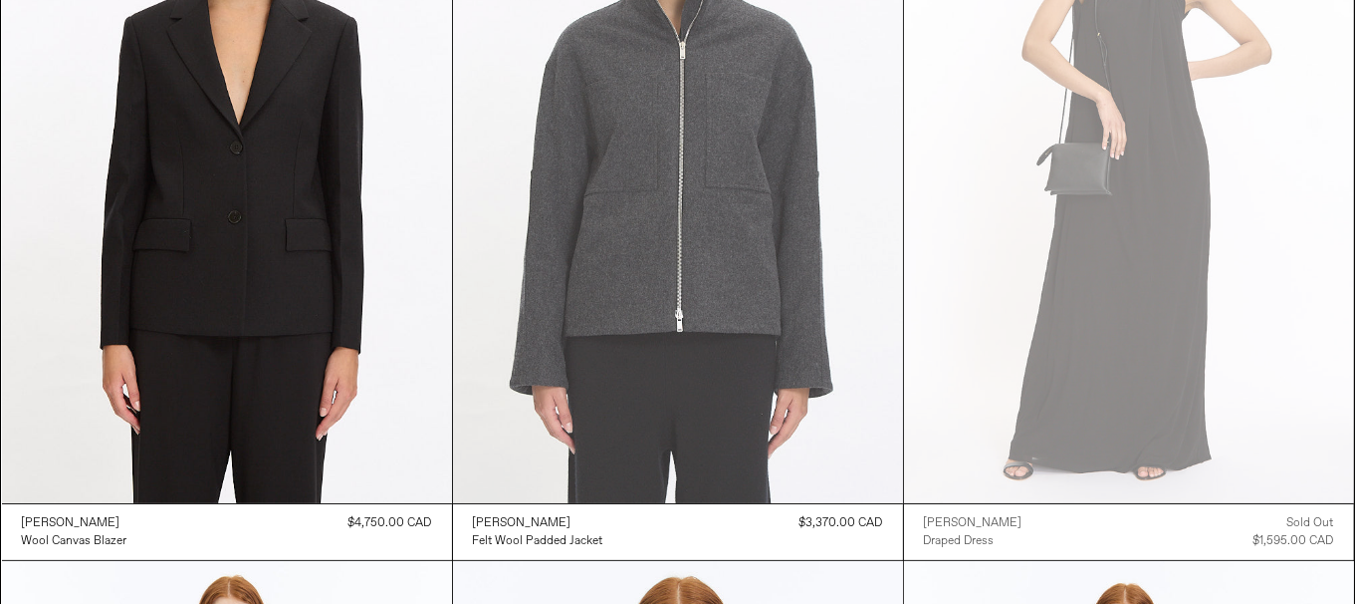
scroll to position [289, 0]
click at [746, 315] on at bounding box center [678, 165] width 450 height 675
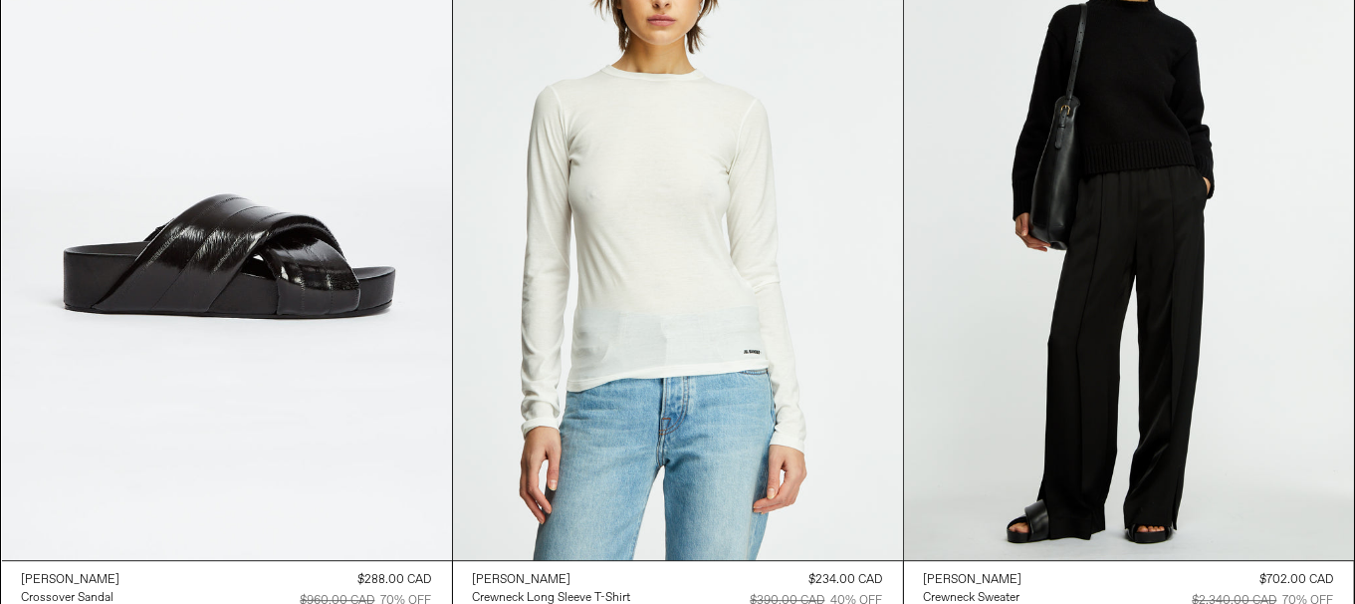
scroll to position [5511, 0]
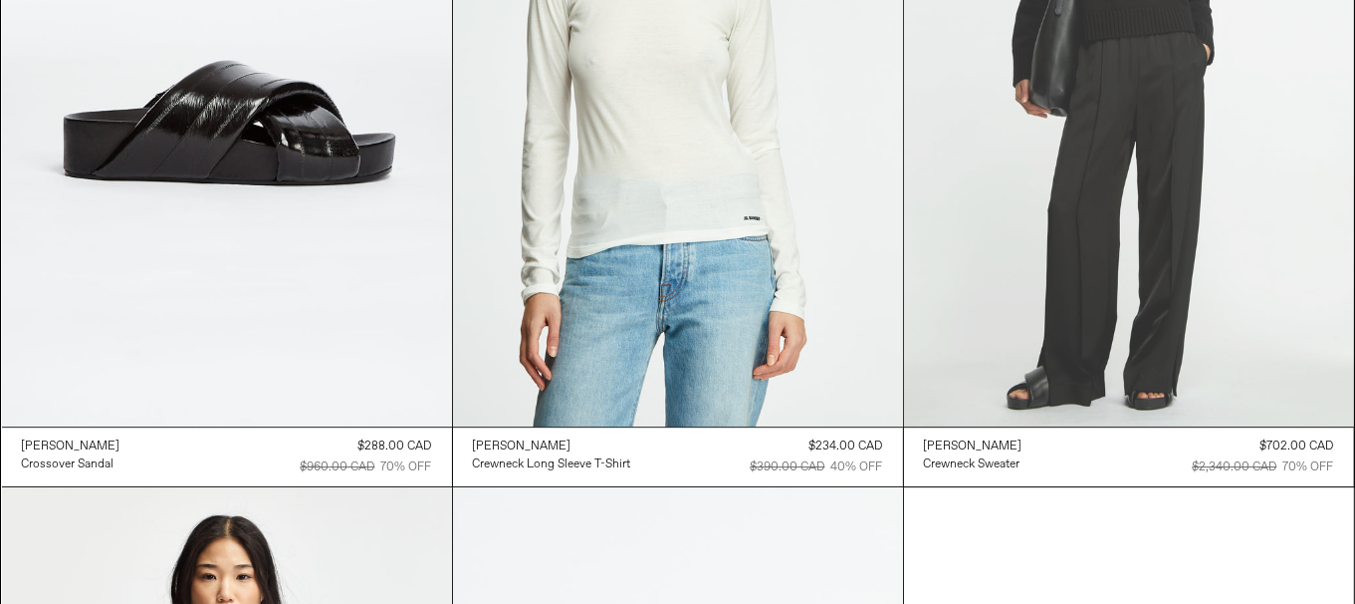
click at [1147, 335] on at bounding box center [1129, 88] width 450 height 675
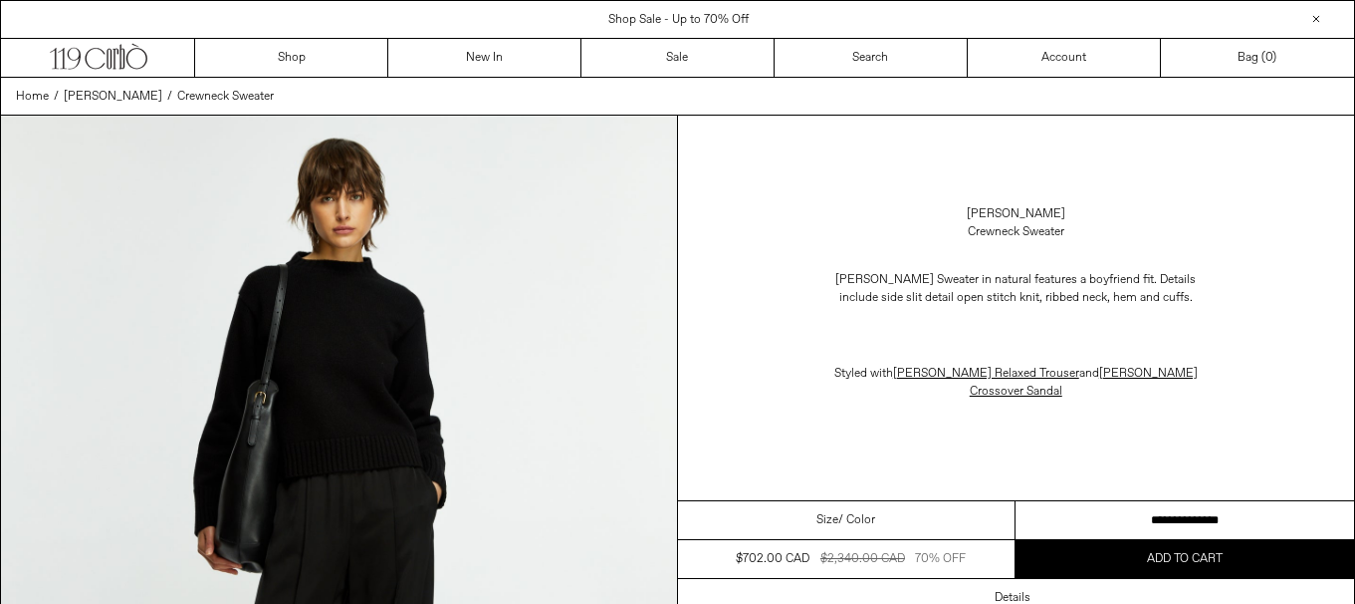
click at [1218, 501] on select "**********" at bounding box center [1185, 520] width 339 height 39
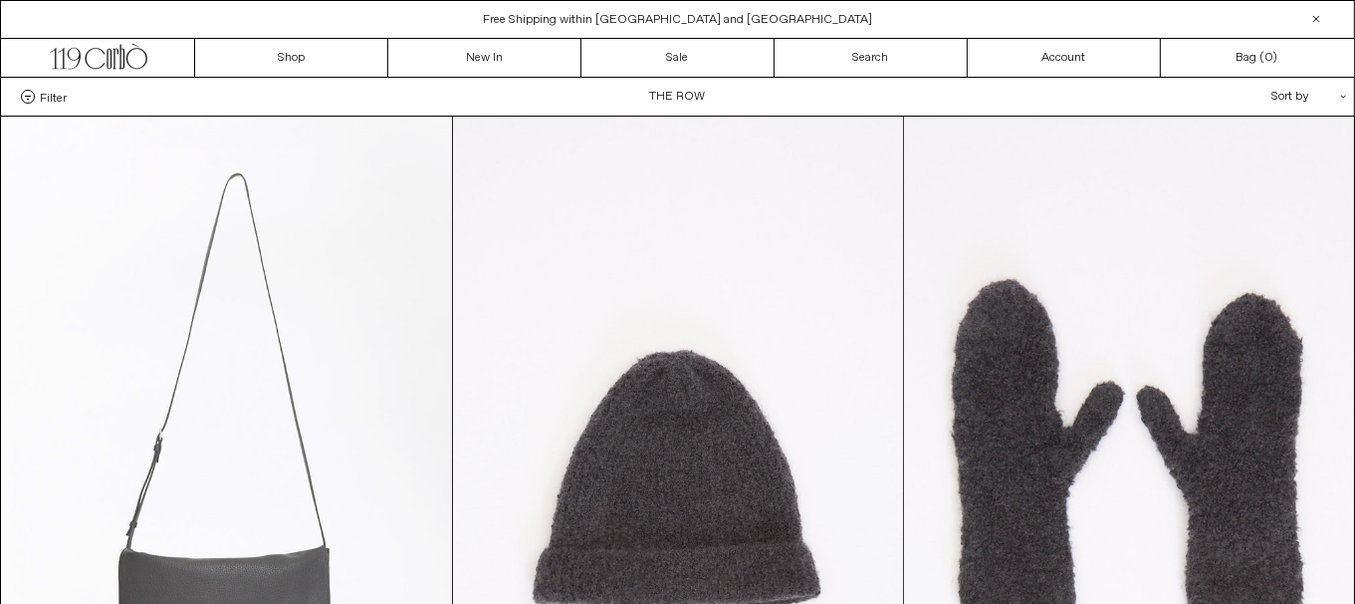
scroll to position [299, 0]
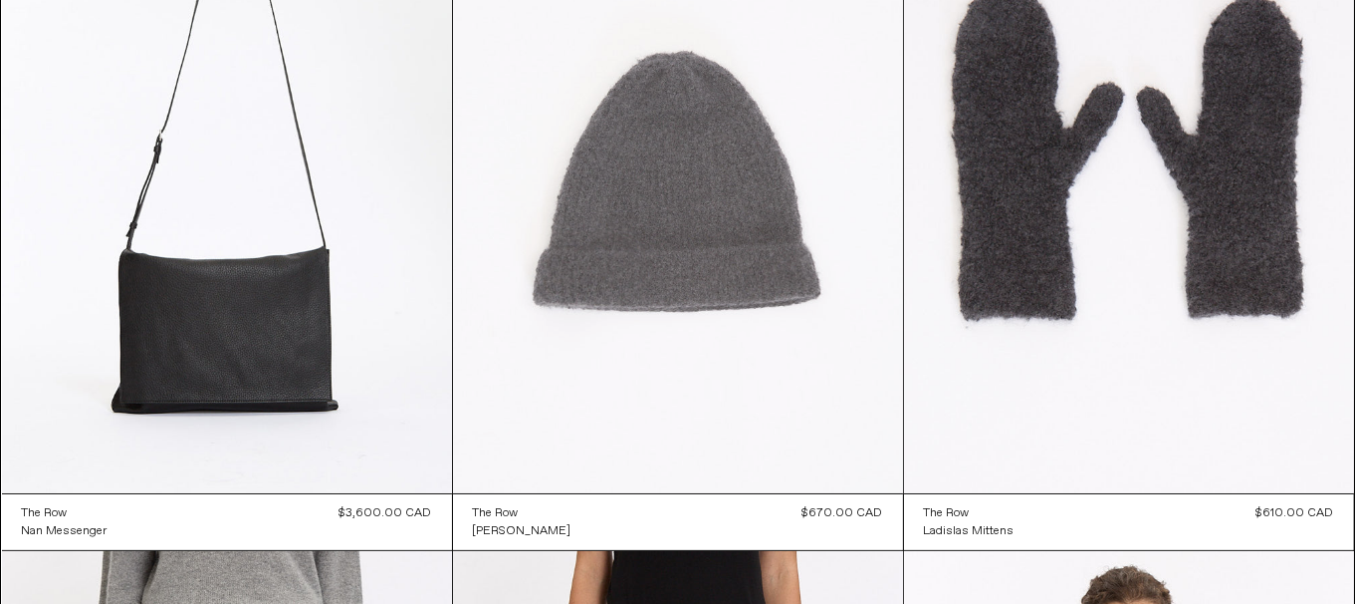
click at [583, 282] on at bounding box center [678, 155] width 450 height 675
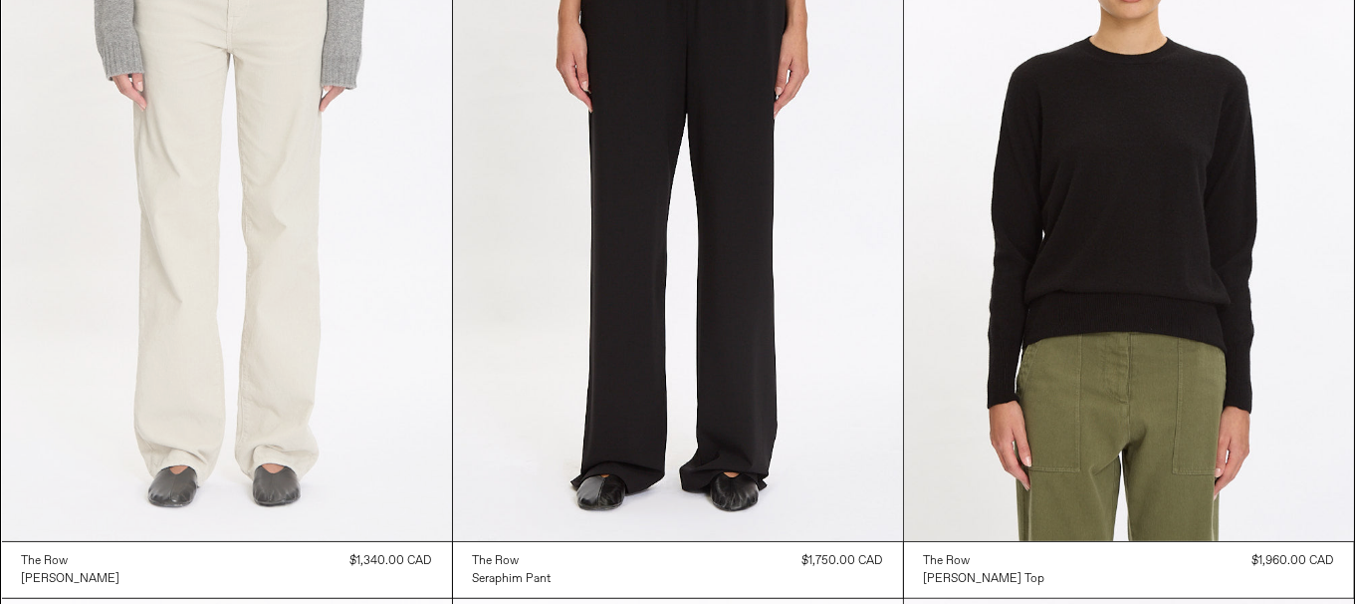
scroll to position [986, 0]
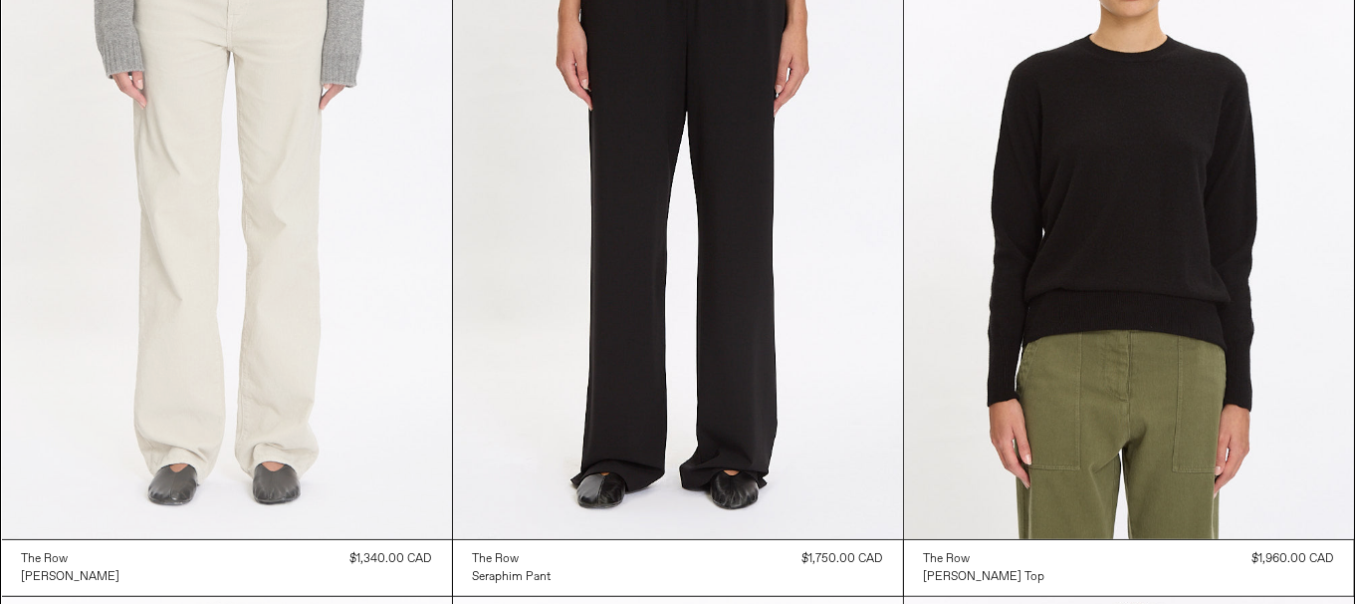
click at [246, 263] on at bounding box center [227, 201] width 450 height 675
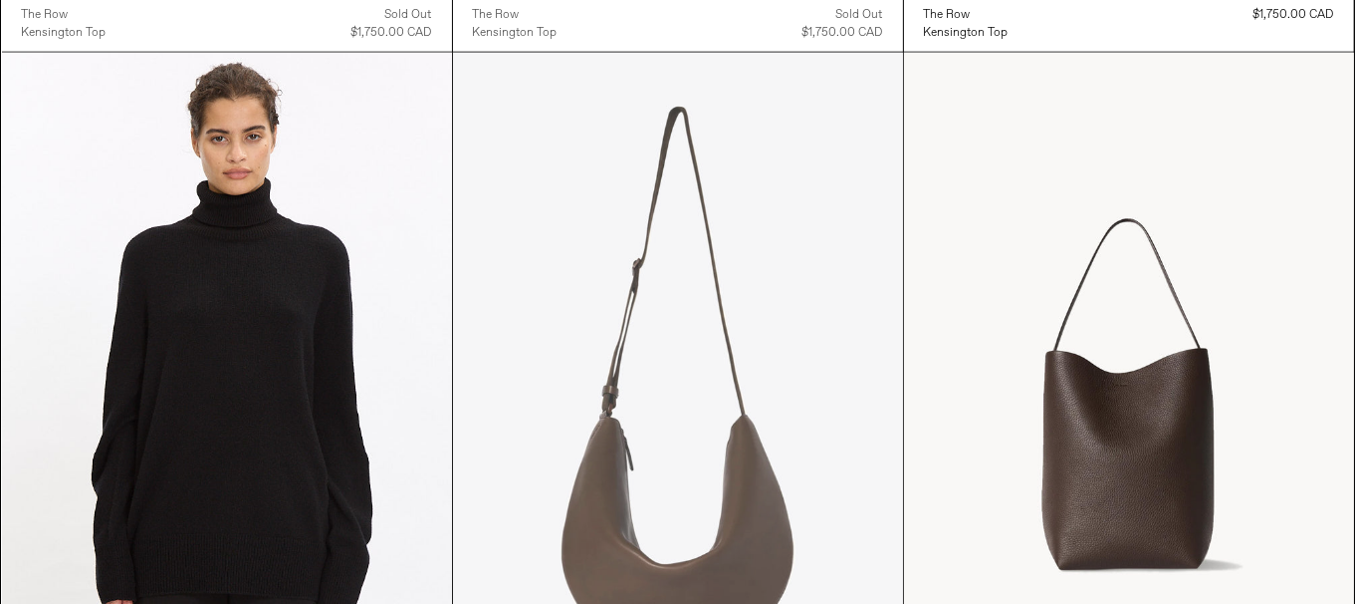
scroll to position [2379, 0]
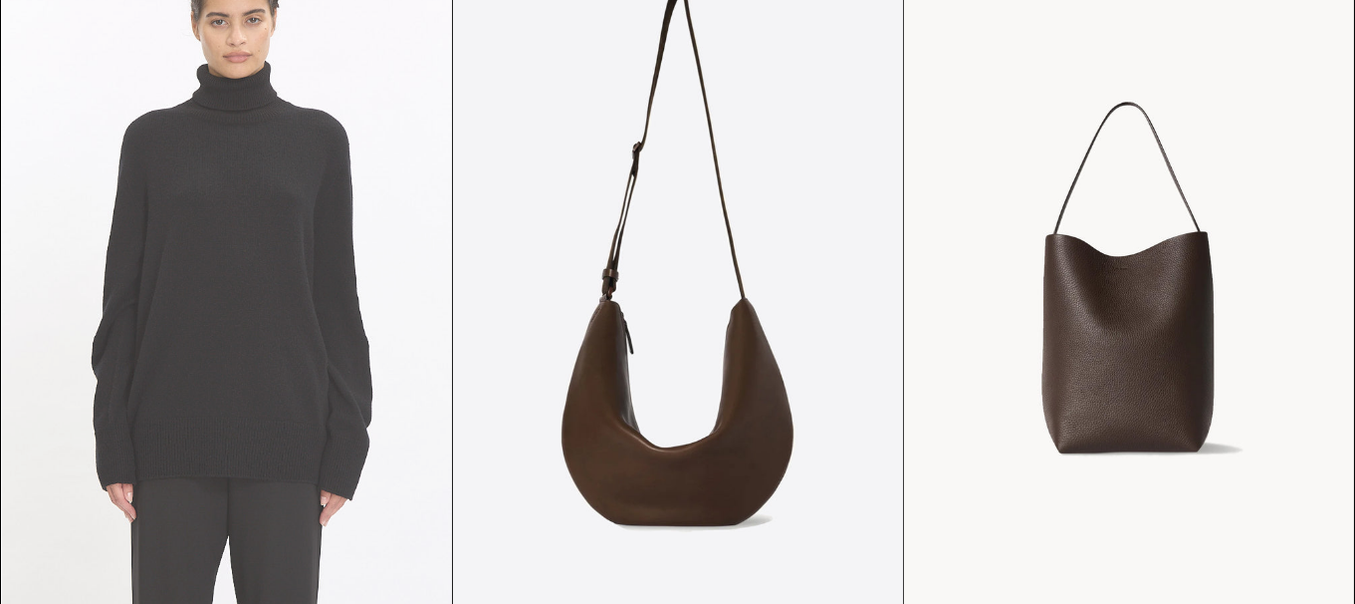
click at [236, 284] on at bounding box center [227, 273] width 450 height 675
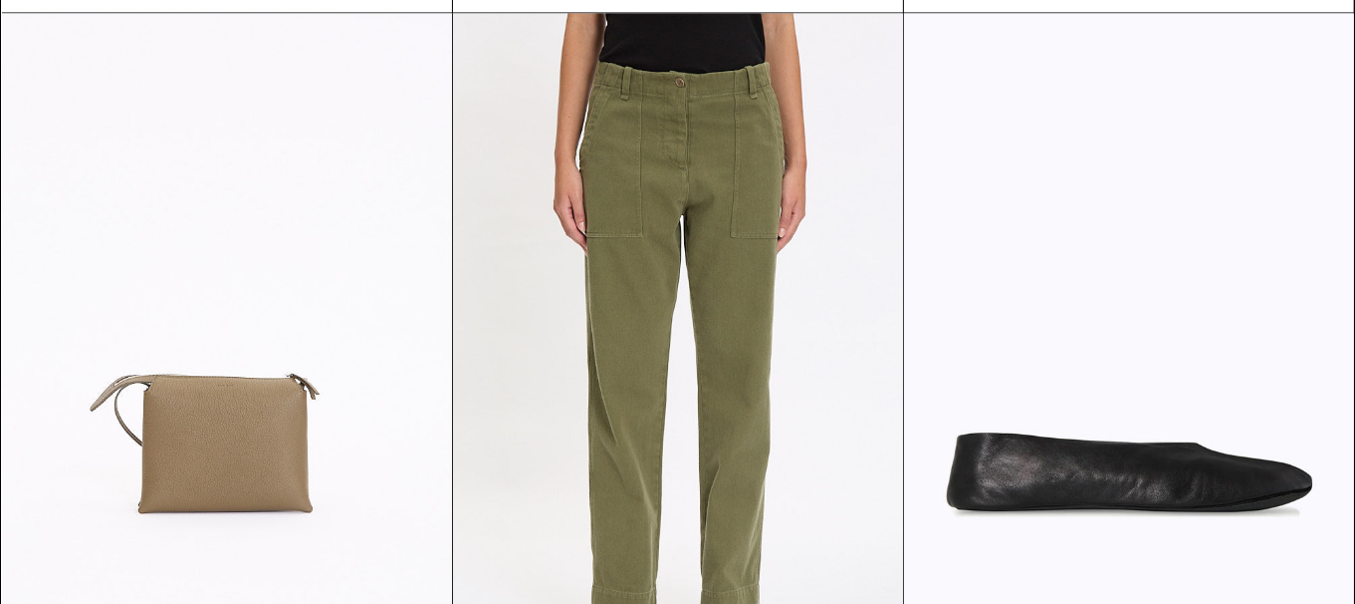
scroll to position [4073, 0]
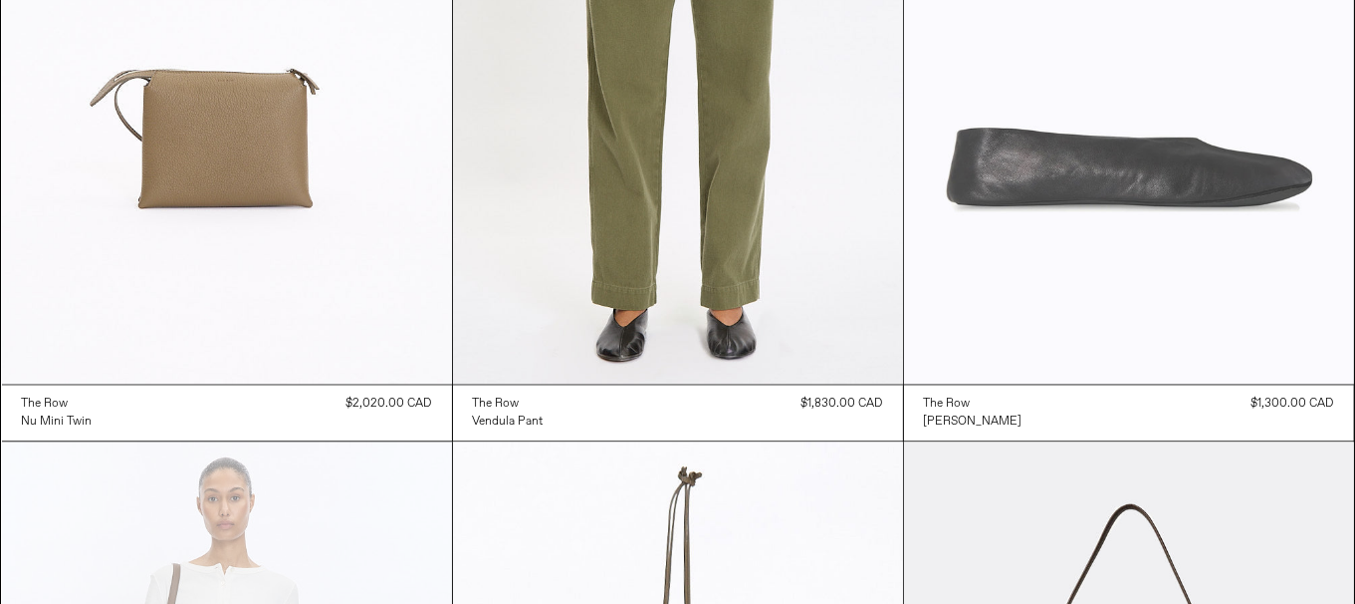
click at [1144, 199] on at bounding box center [1129, 45] width 450 height 675
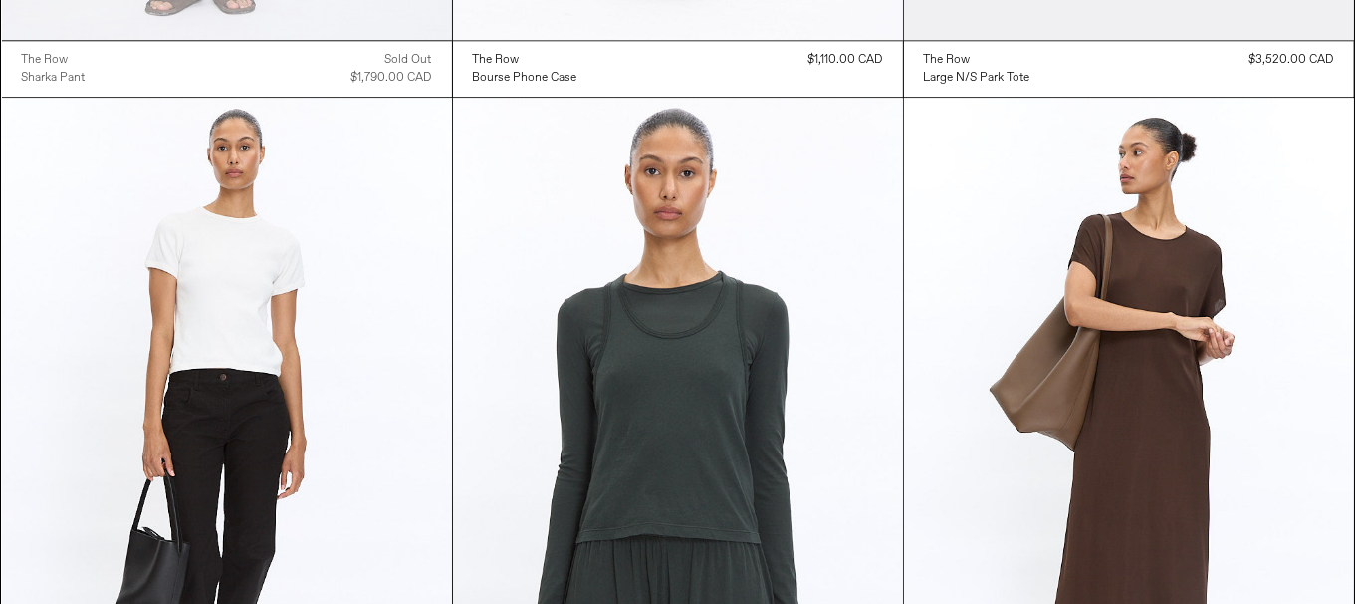
scroll to position [5268, 0]
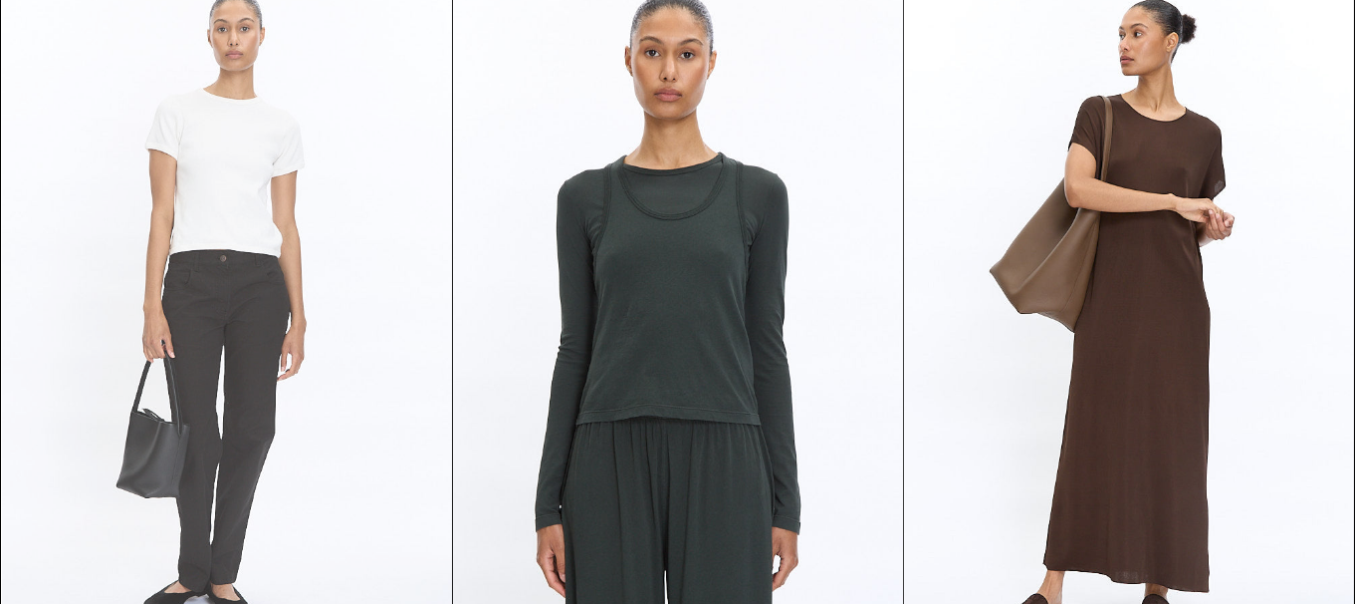
click at [197, 325] on at bounding box center [227, 316] width 450 height 675
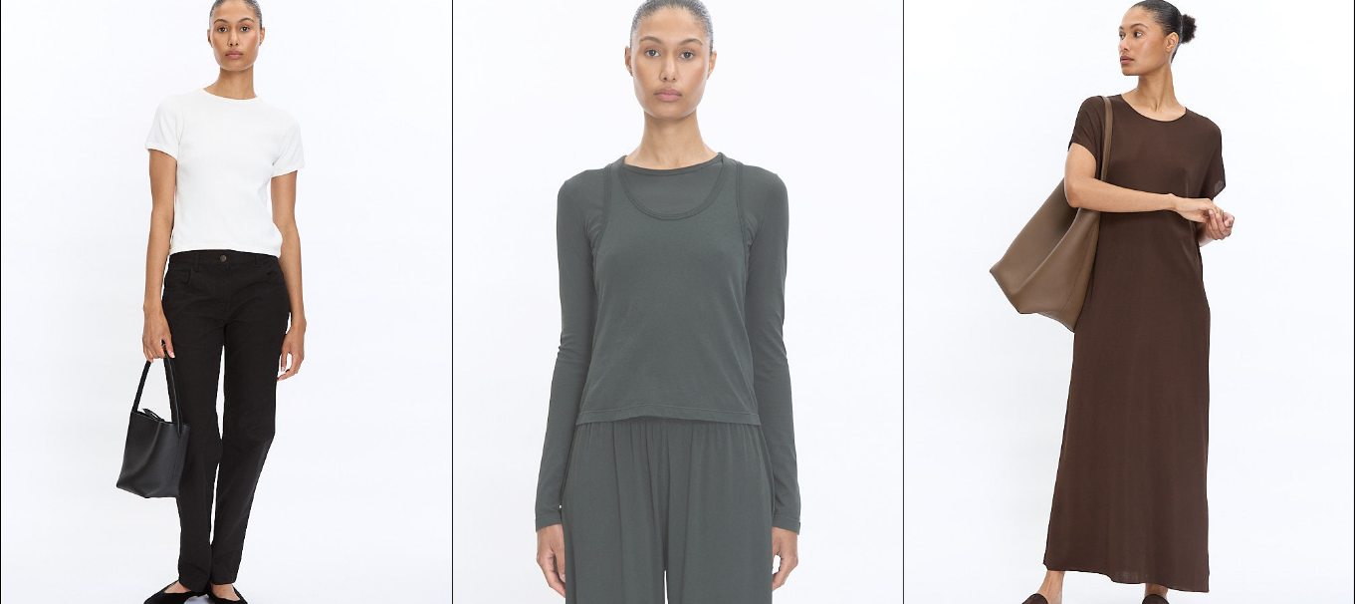
click at [605, 377] on at bounding box center [678, 316] width 450 height 675
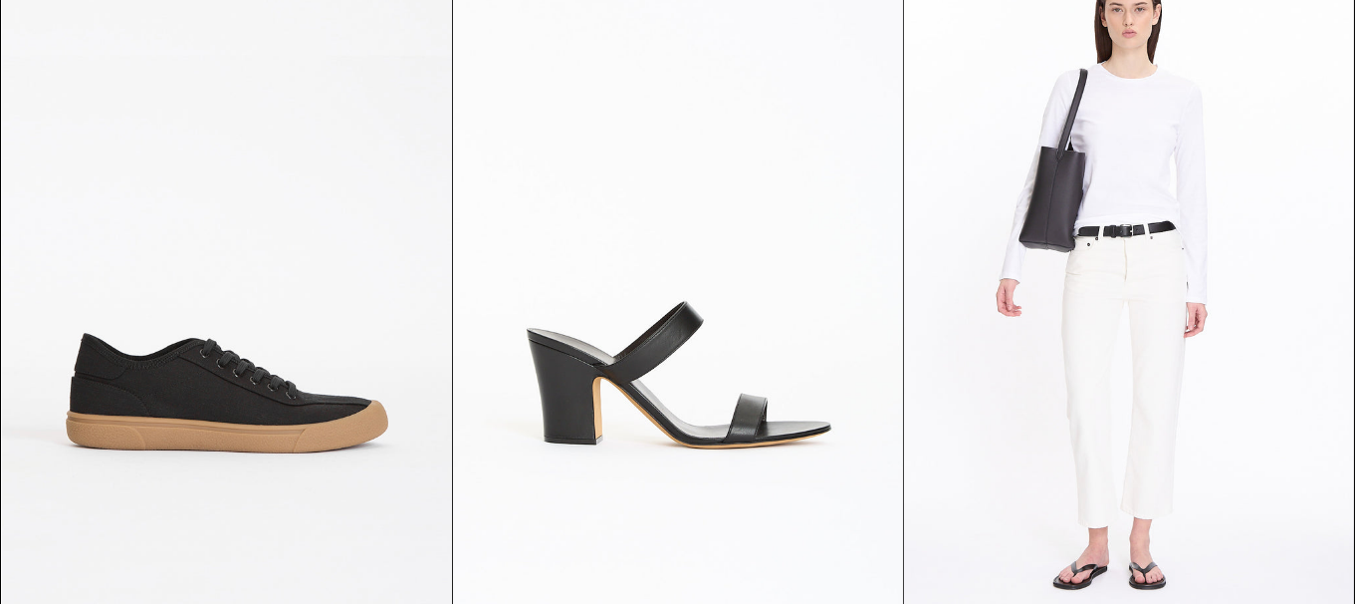
scroll to position [11169, 0]
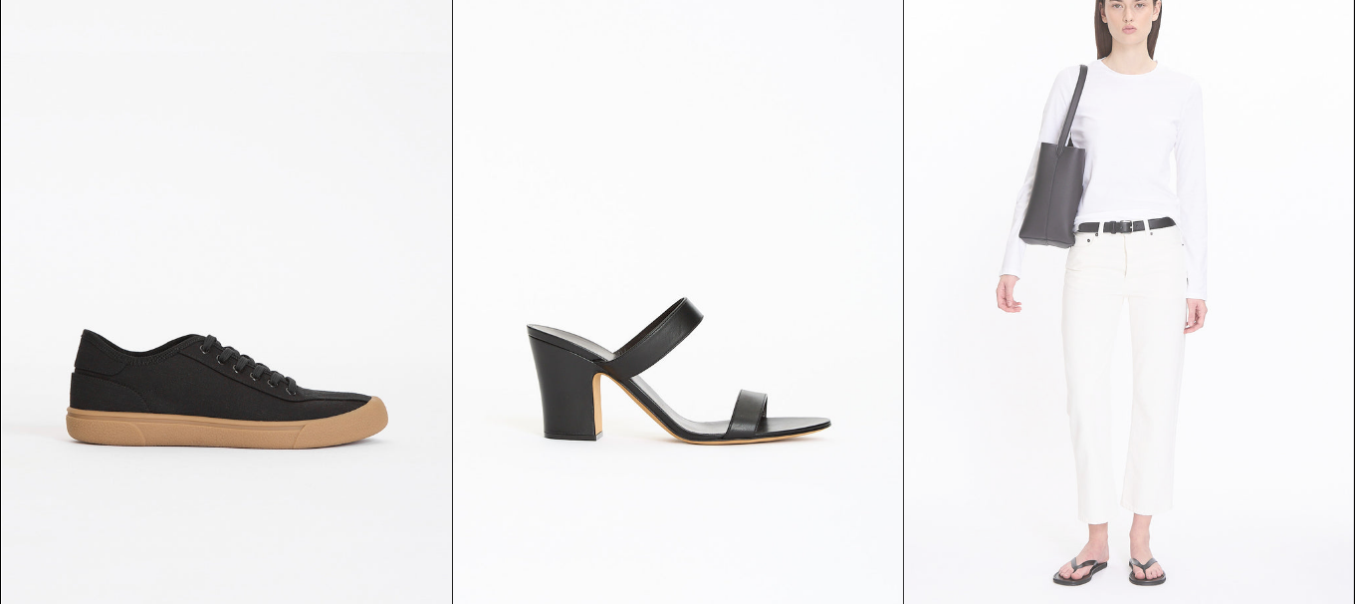
click at [1122, 335] on at bounding box center [1129, 282] width 450 height 675
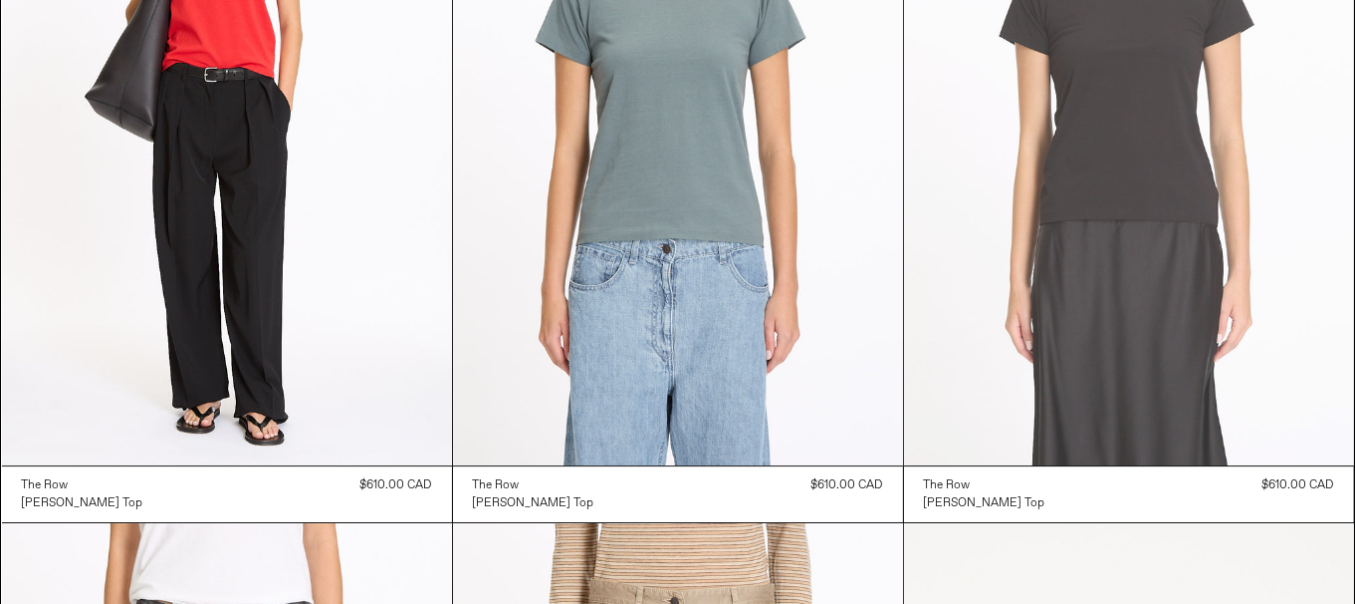
scroll to position [12856, 0]
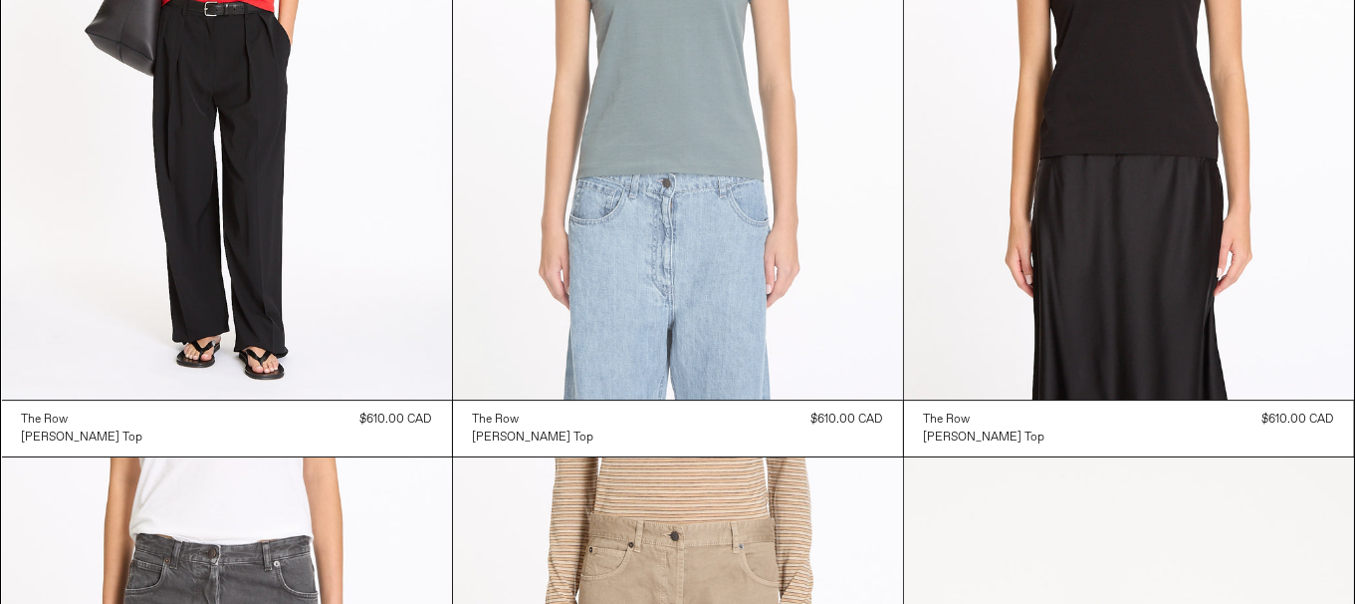
click at [748, 258] on at bounding box center [678, 61] width 450 height 675
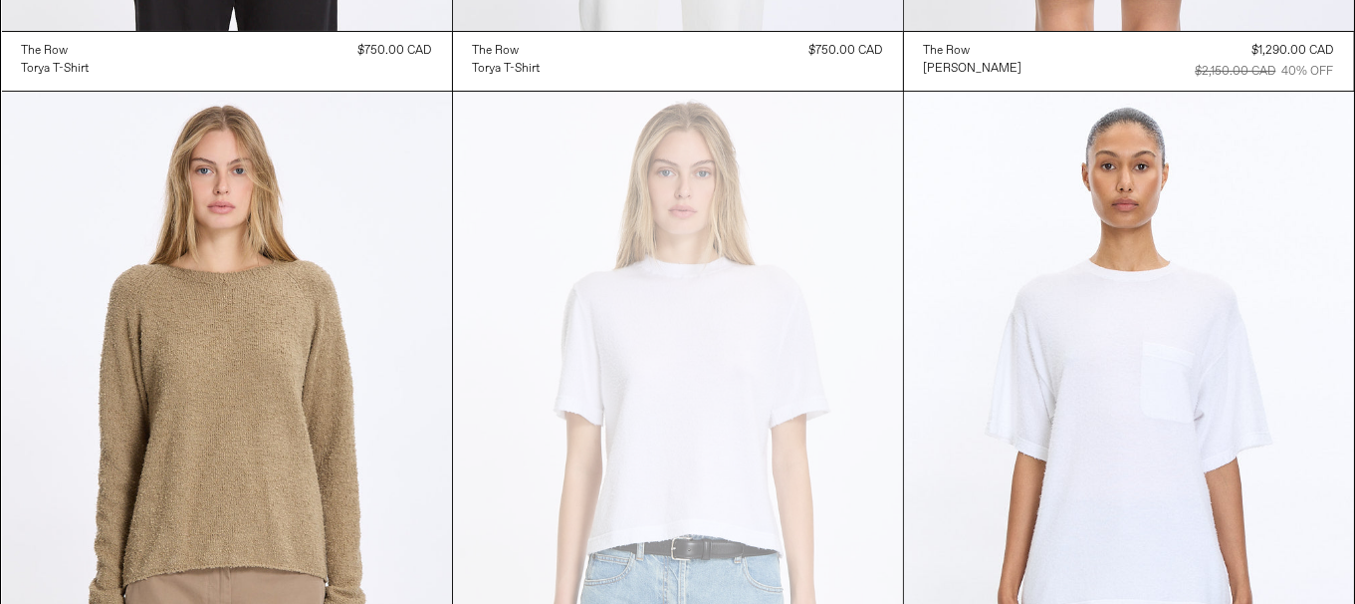
scroll to position [0, 0]
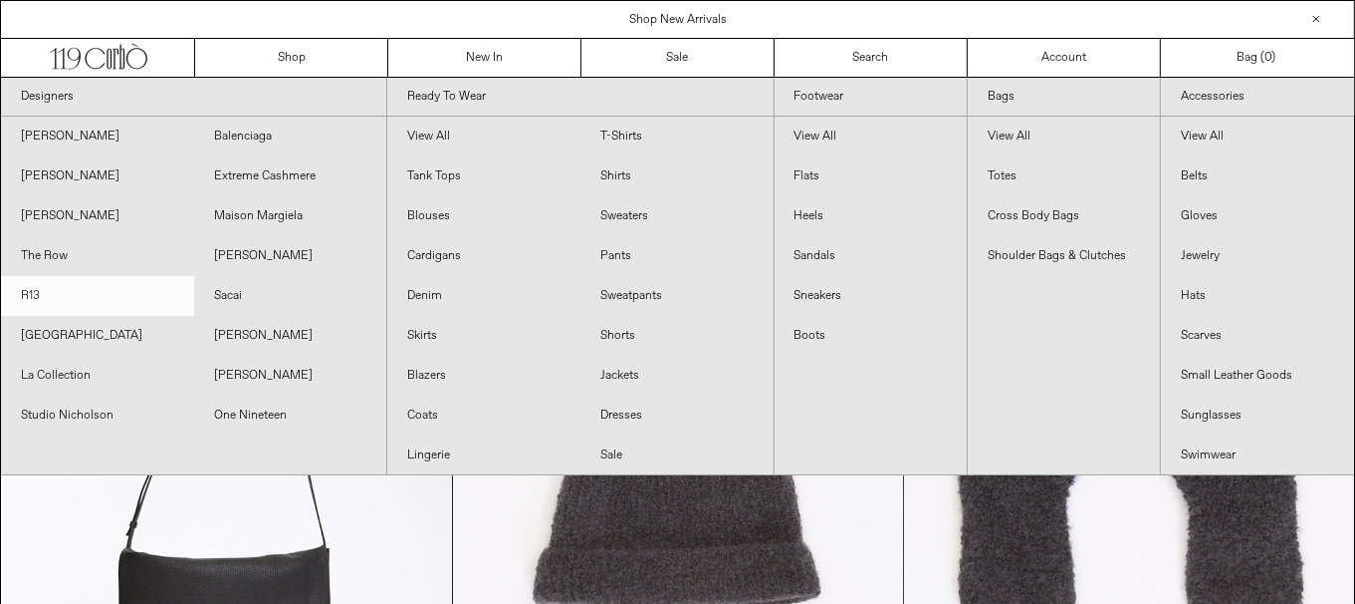
click at [56, 289] on link "R13" at bounding box center [97, 296] width 193 height 40
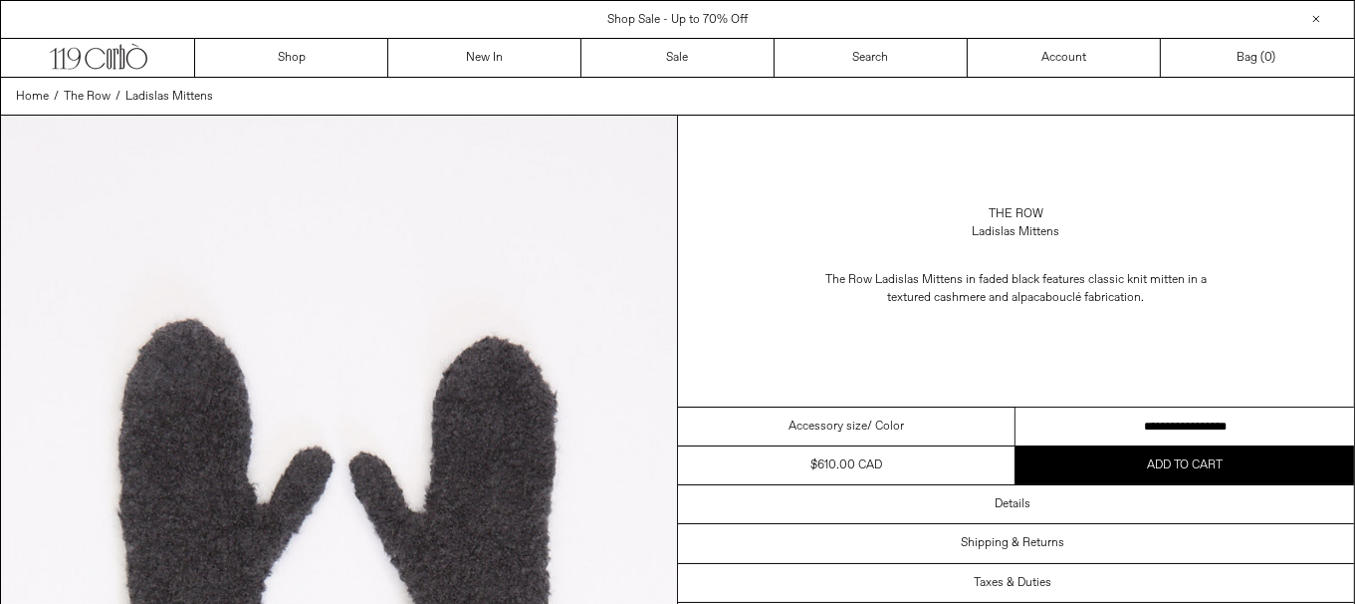
drag, startPoint x: 0, startPoint y: 0, endPoint x: 1220, endPoint y: 423, distance: 1291.3
click at [1209, 418] on select "**********" at bounding box center [1185, 426] width 339 height 39
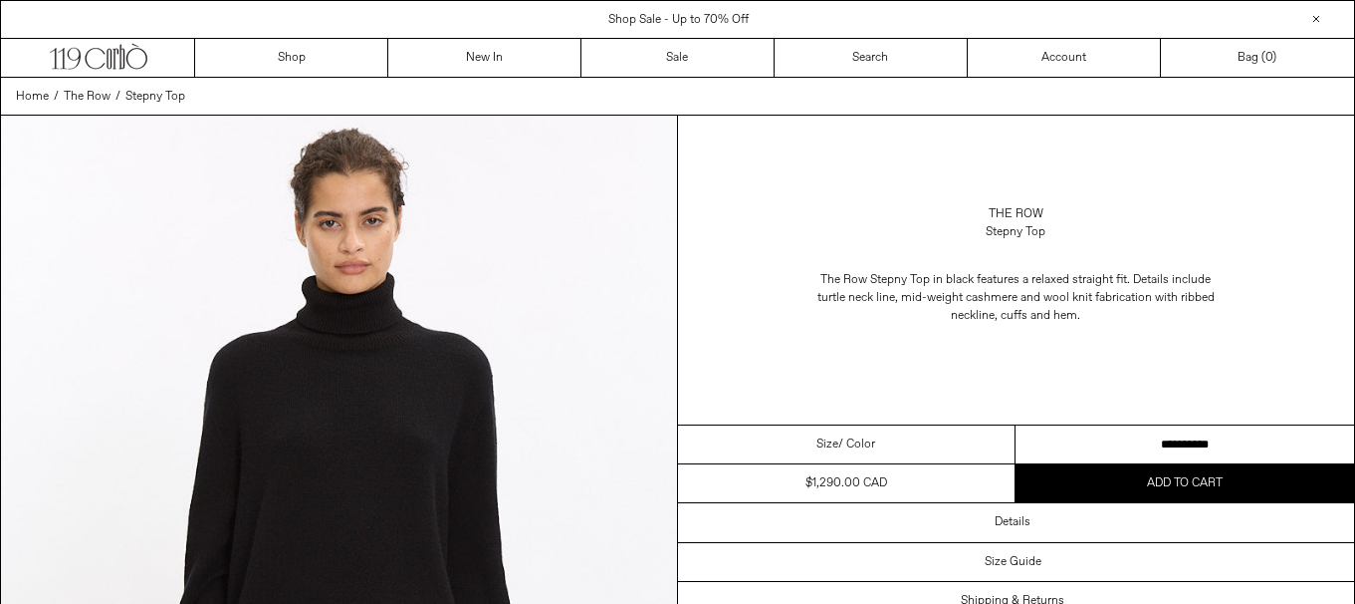
click at [1204, 441] on select "**********" at bounding box center [1185, 444] width 339 height 39
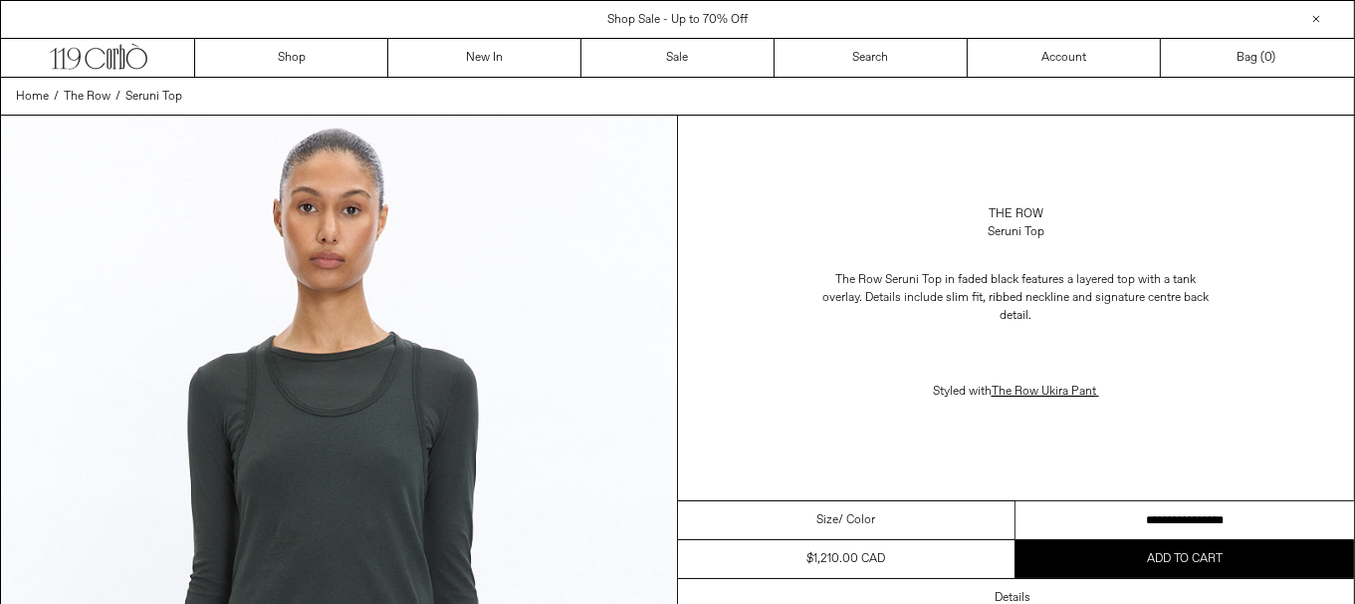
drag, startPoint x: 0, startPoint y: 0, endPoint x: 1264, endPoint y: 508, distance: 1362.0
click at [1259, 506] on select "**********" at bounding box center [1185, 520] width 339 height 39
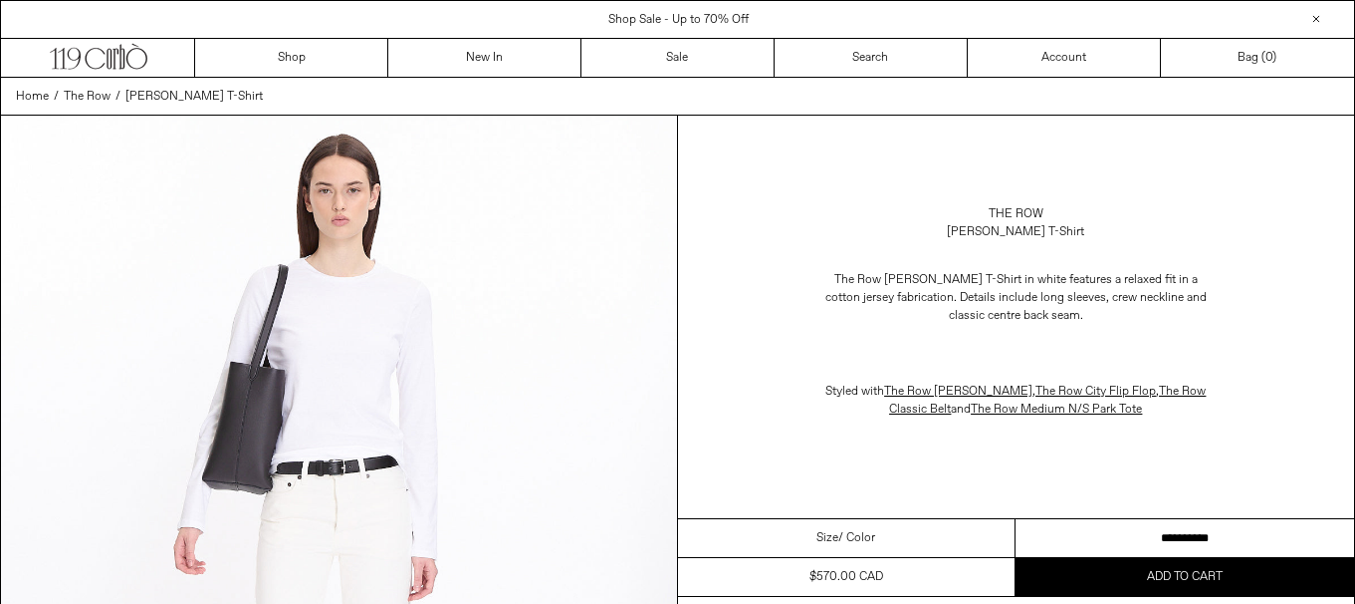
drag, startPoint x: 0, startPoint y: 0, endPoint x: 1368, endPoint y: 580, distance: 1486.1
click at [1171, 524] on select "**********" at bounding box center [1185, 538] width 339 height 39
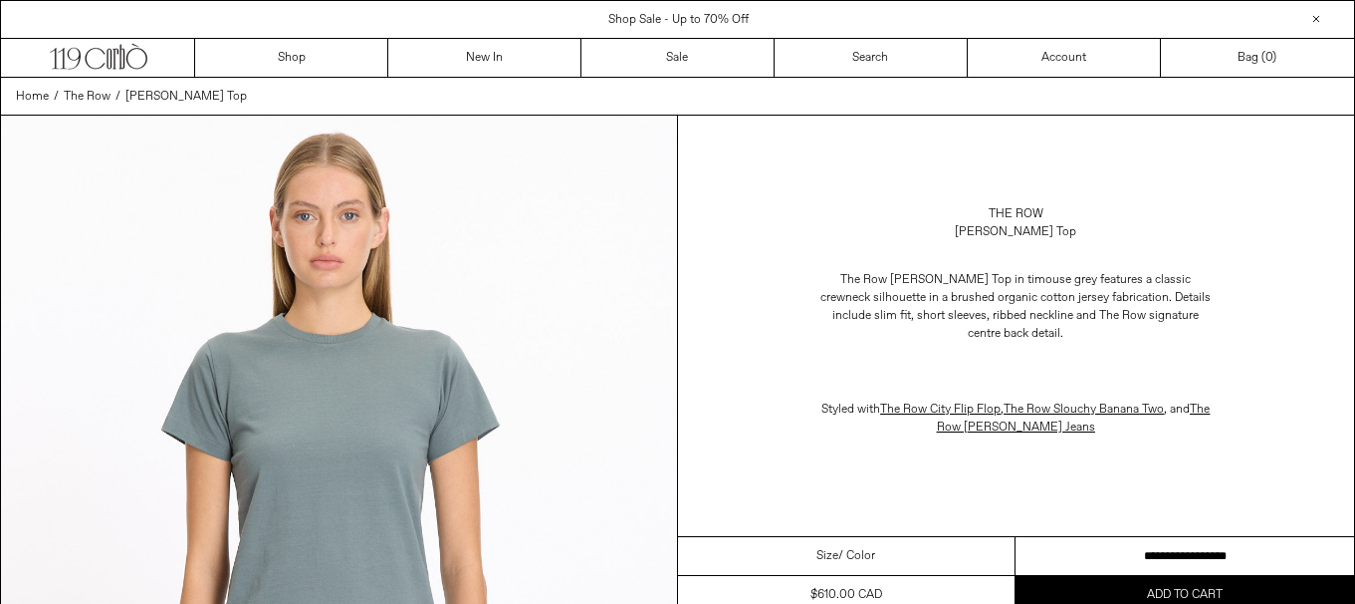
click at [1195, 537] on select "**********" at bounding box center [1185, 556] width 339 height 39
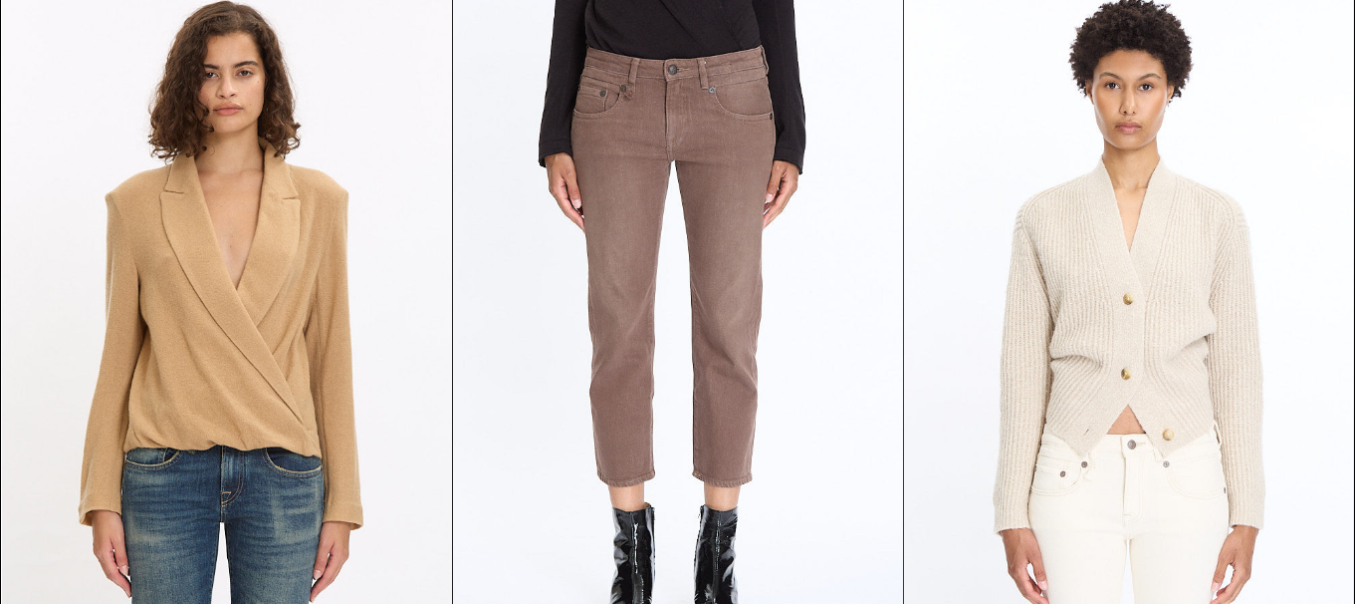
scroll to position [1095, 0]
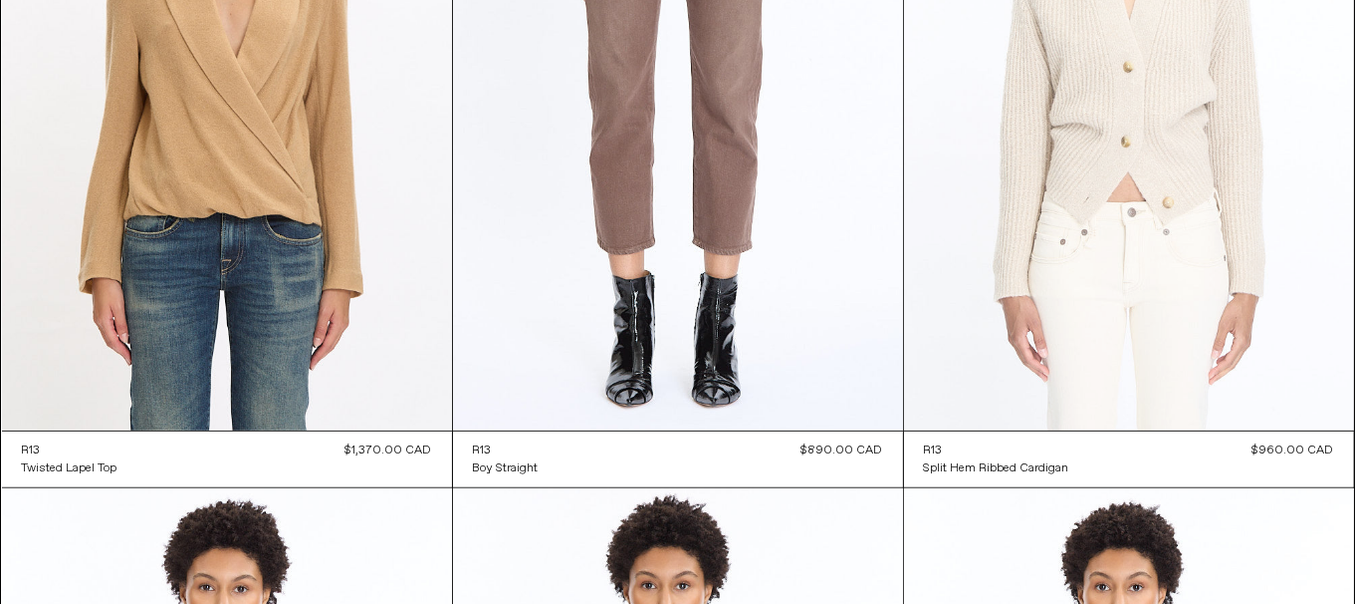
click at [1220, 284] on at bounding box center [1129, 92] width 450 height 675
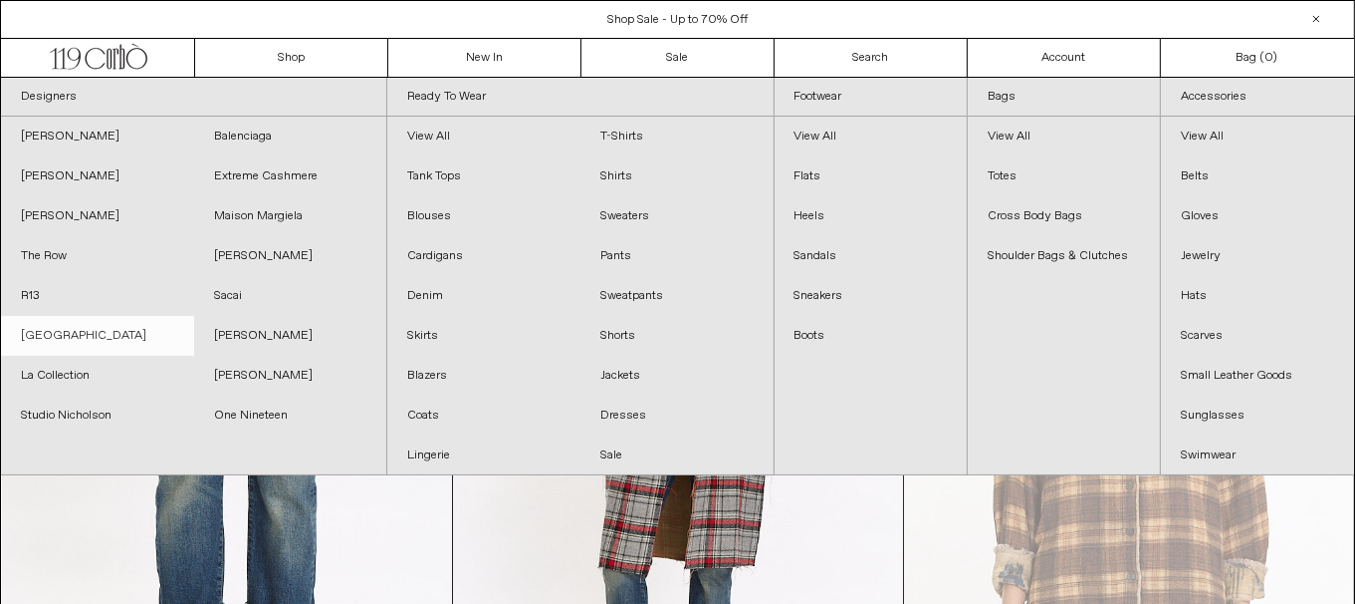
click at [82, 335] on link "[GEOGRAPHIC_DATA]" at bounding box center [97, 336] width 193 height 40
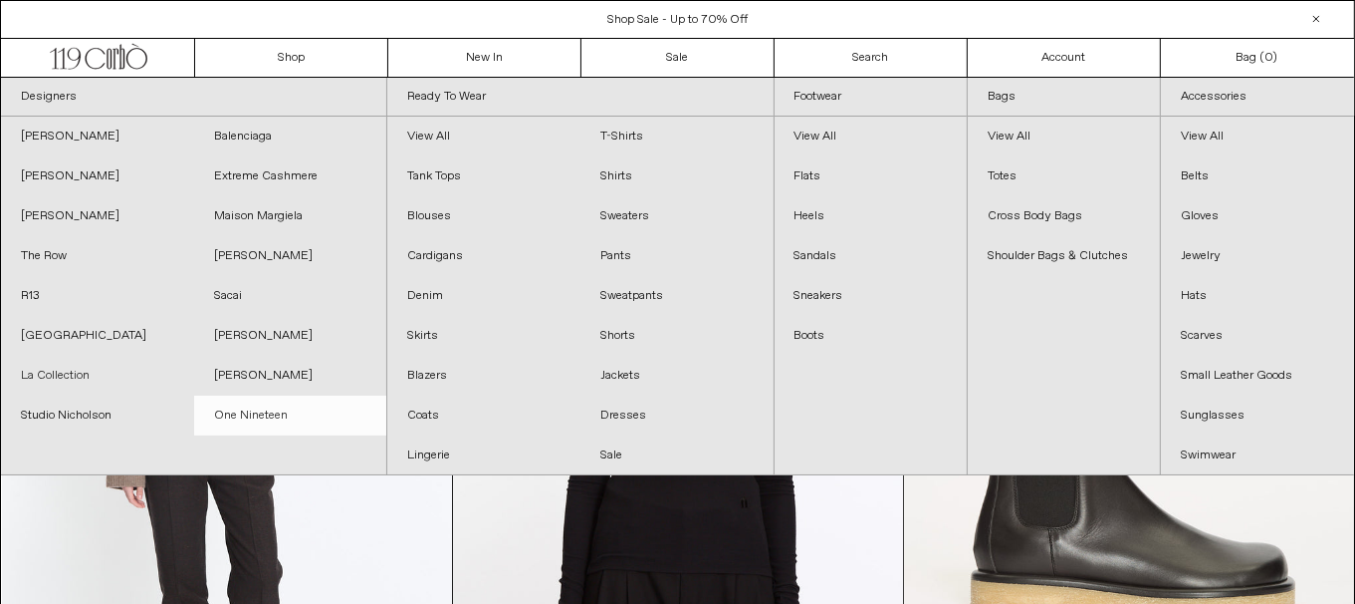
drag, startPoint x: 85, startPoint y: 366, endPoint x: 352, endPoint y: 425, distance: 273.3
click at [85, 366] on link "La Collection" at bounding box center [97, 376] width 193 height 40
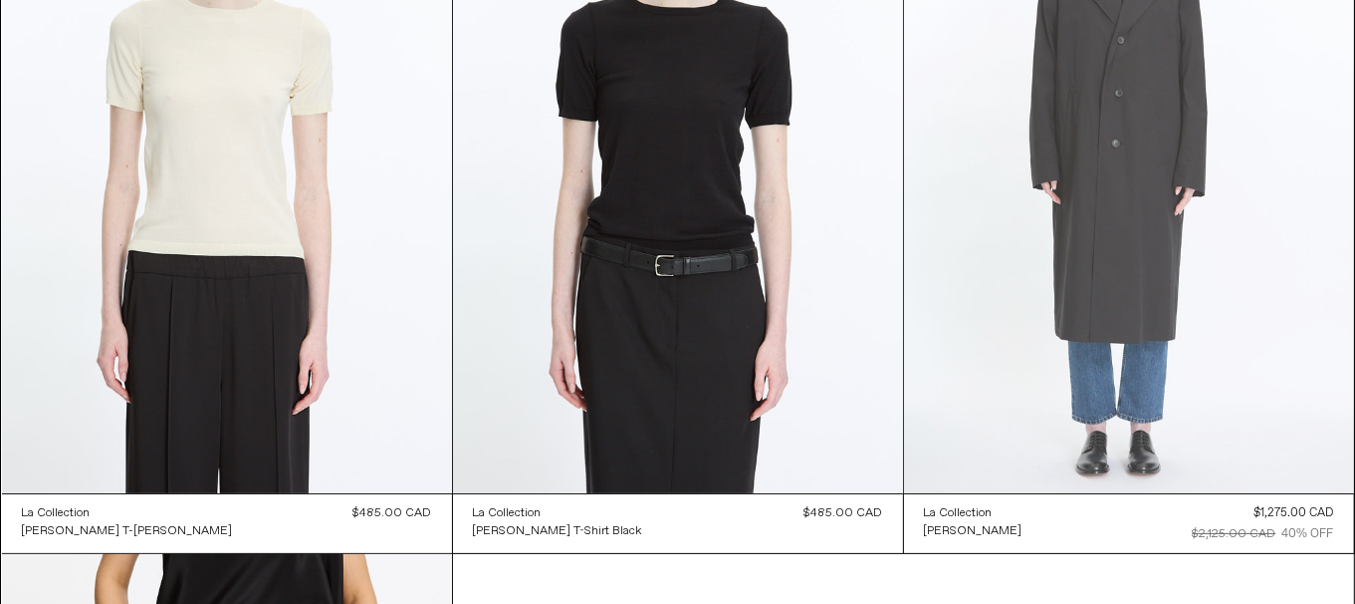
click at [1213, 153] on at bounding box center [1129, 155] width 450 height 675
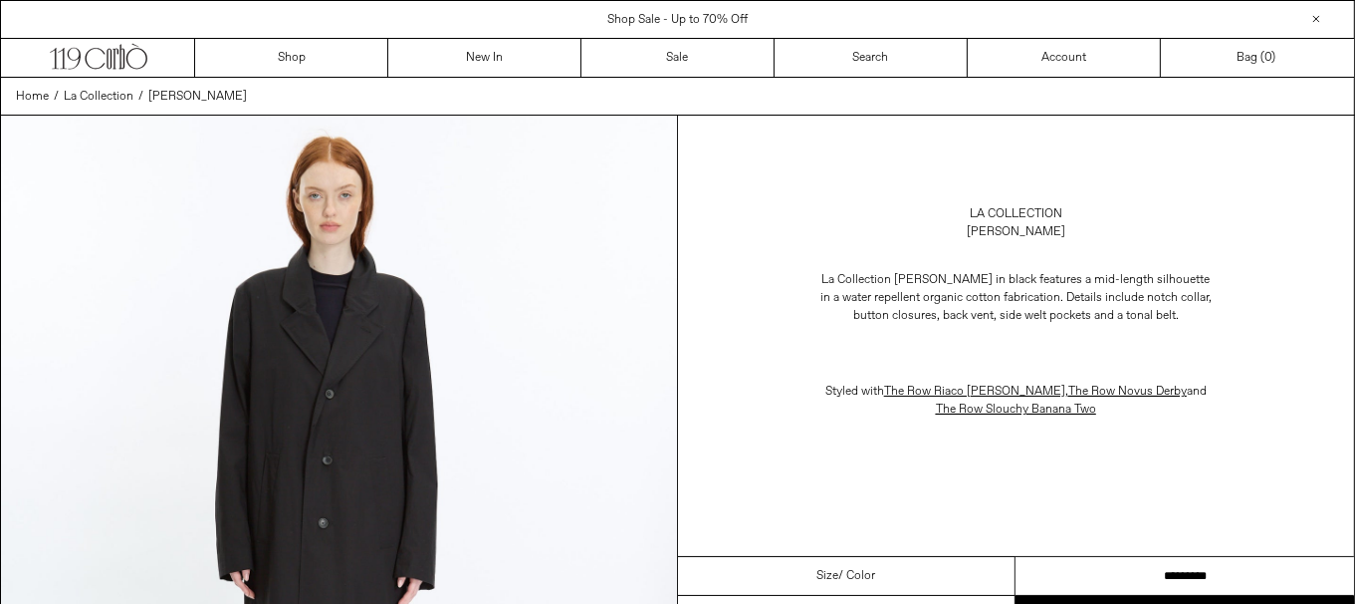
drag, startPoint x: 1139, startPoint y: 574, endPoint x: 1162, endPoint y: 568, distance: 23.7
click at [1139, 574] on select "**********" at bounding box center [1185, 576] width 339 height 39
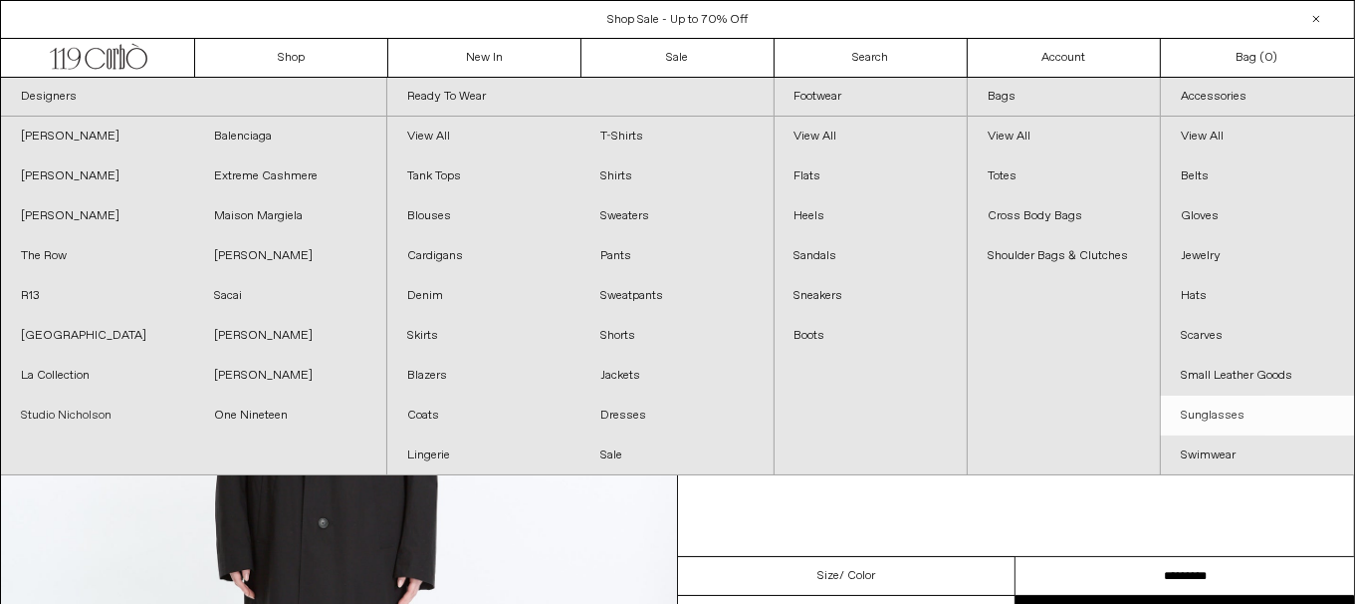
drag, startPoint x: 100, startPoint y: 410, endPoint x: 1164, endPoint y: 406, distance: 1064.6
click at [100, 410] on link "Studio Nicholson" at bounding box center [97, 415] width 193 height 40
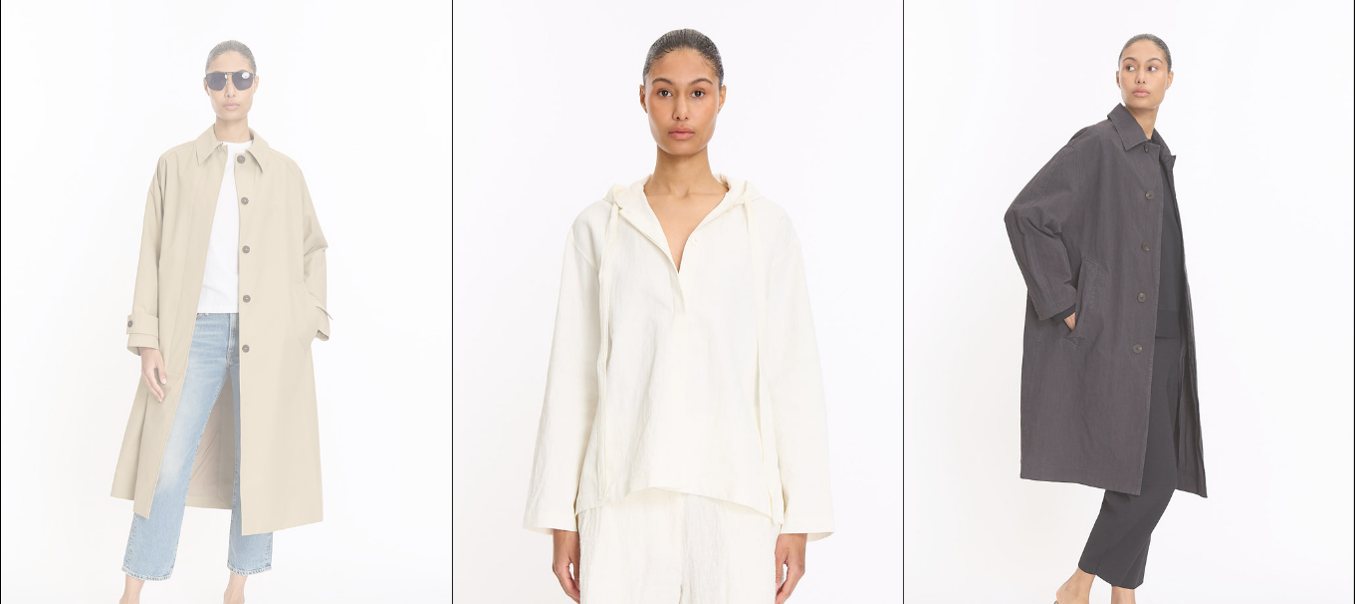
scroll to position [996, 0]
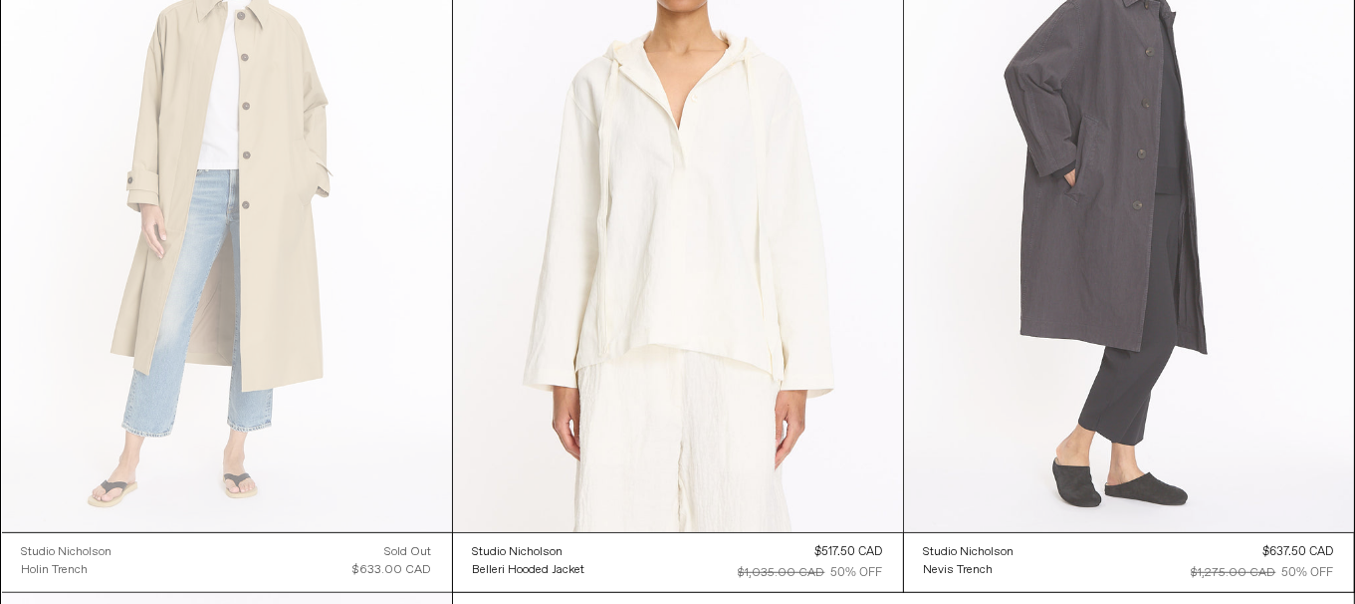
click at [1204, 347] on at bounding box center [1129, 194] width 450 height 675
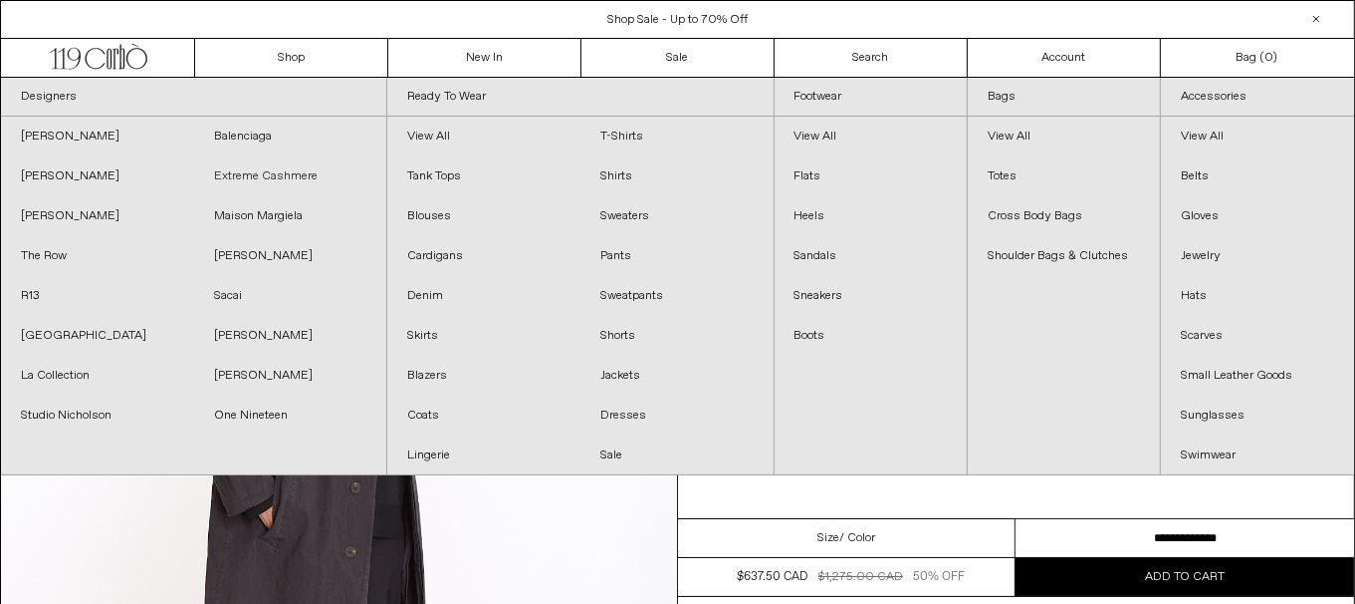
click at [279, 176] on link "Extreme Cashmere" at bounding box center [290, 176] width 193 height 40
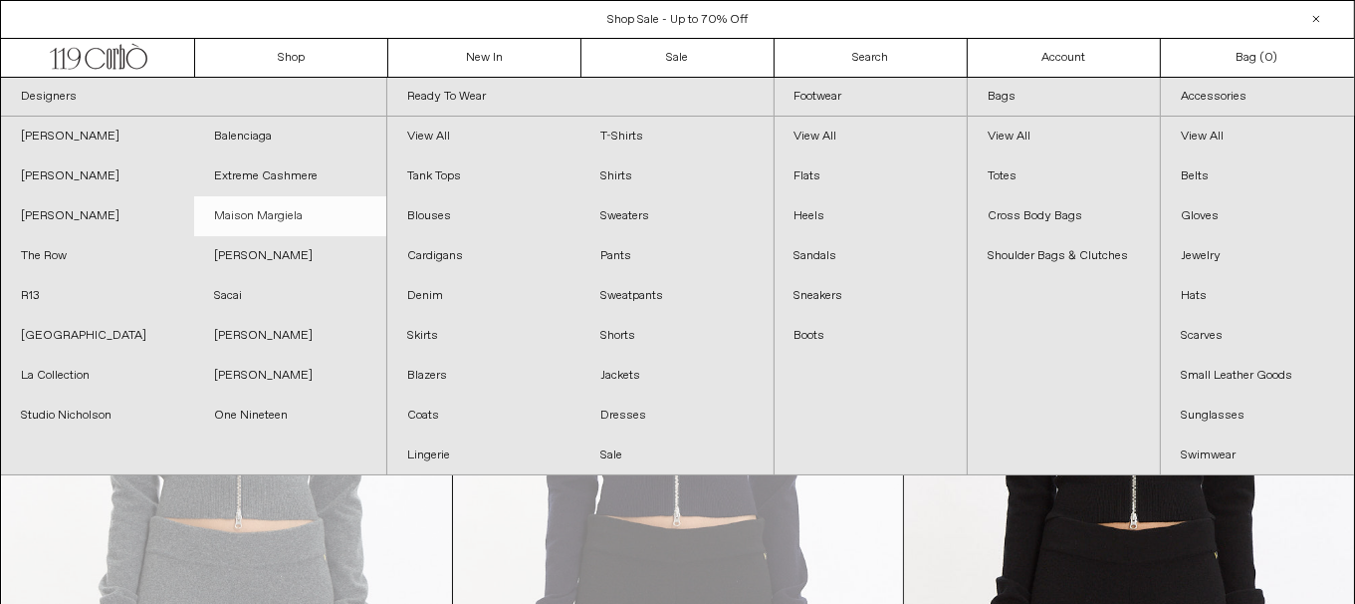
click at [297, 221] on link "Maison Margiela" at bounding box center [290, 216] width 193 height 40
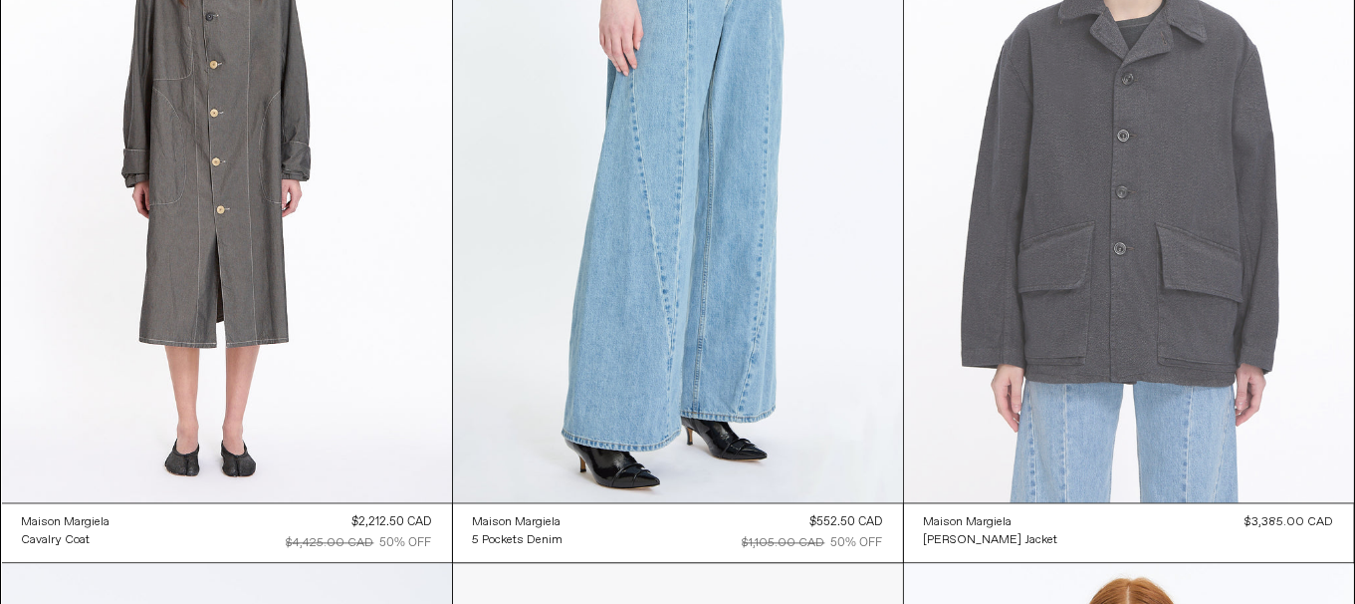
scroll to position [4183, 0]
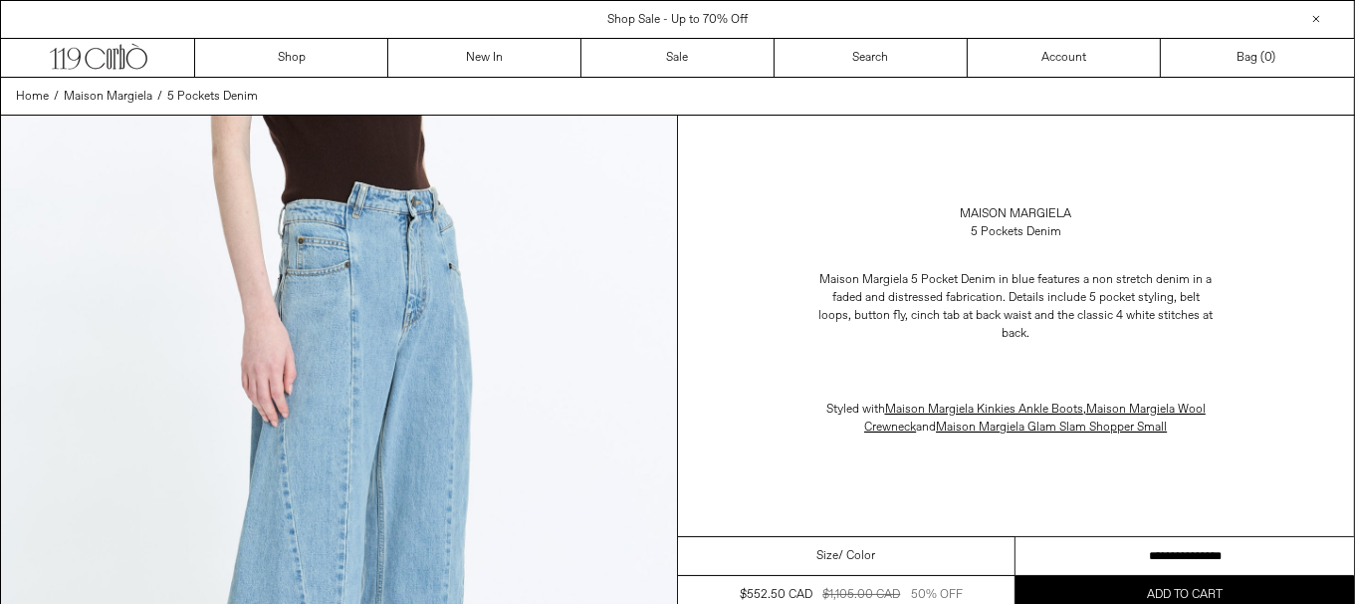
drag, startPoint x: 1168, startPoint y: 547, endPoint x: 1280, endPoint y: 547, distance: 111.5
click at [1168, 547] on select "**********" at bounding box center [1185, 556] width 339 height 39
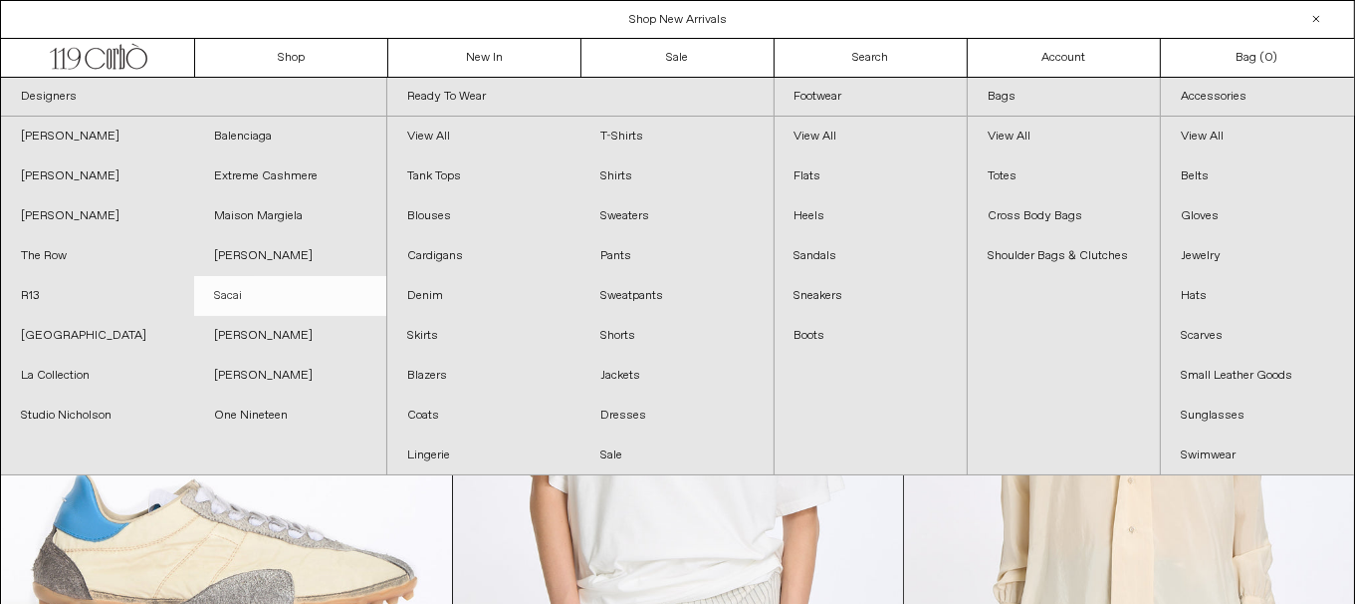
click at [259, 297] on link "Sacai" at bounding box center [290, 296] width 193 height 40
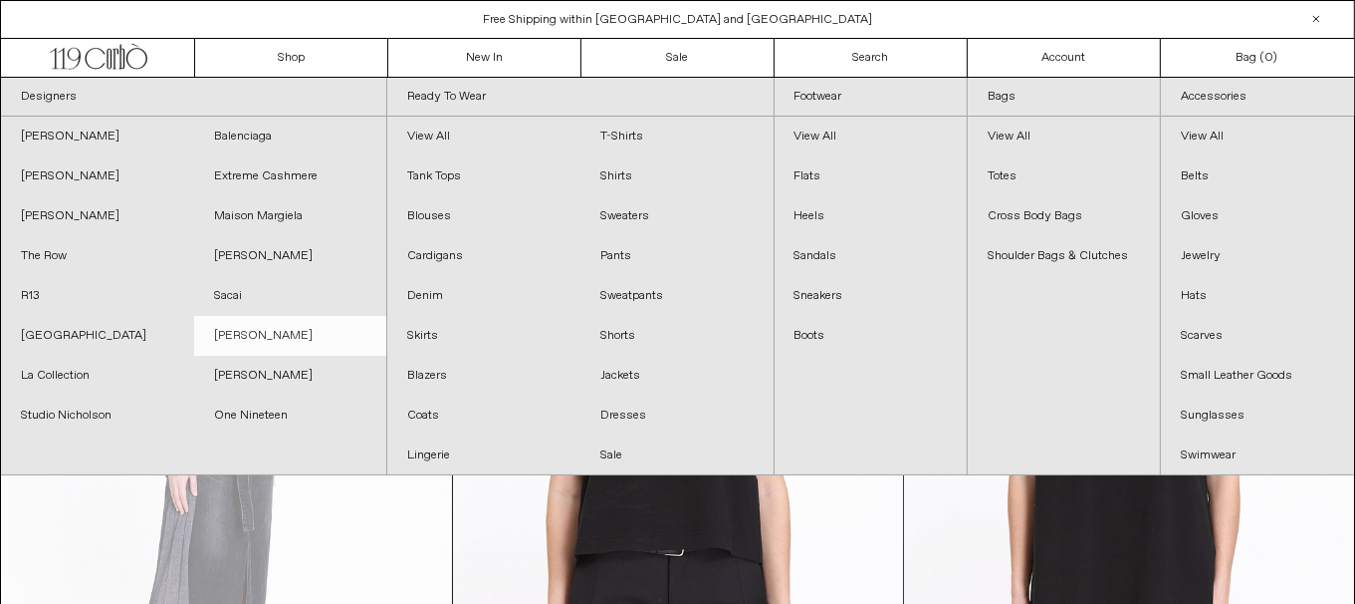
click at [291, 332] on link "[PERSON_NAME]" at bounding box center [290, 336] width 193 height 40
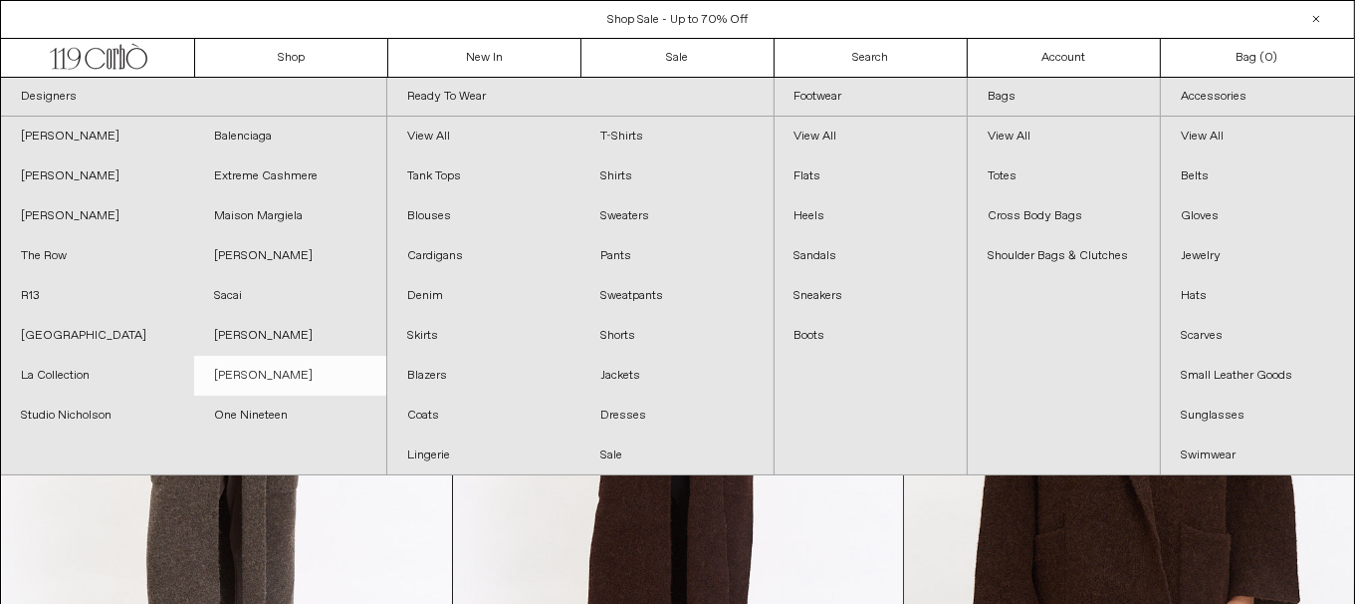
click at [313, 374] on link "[PERSON_NAME]" at bounding box center [290, 376] width 193 height 40
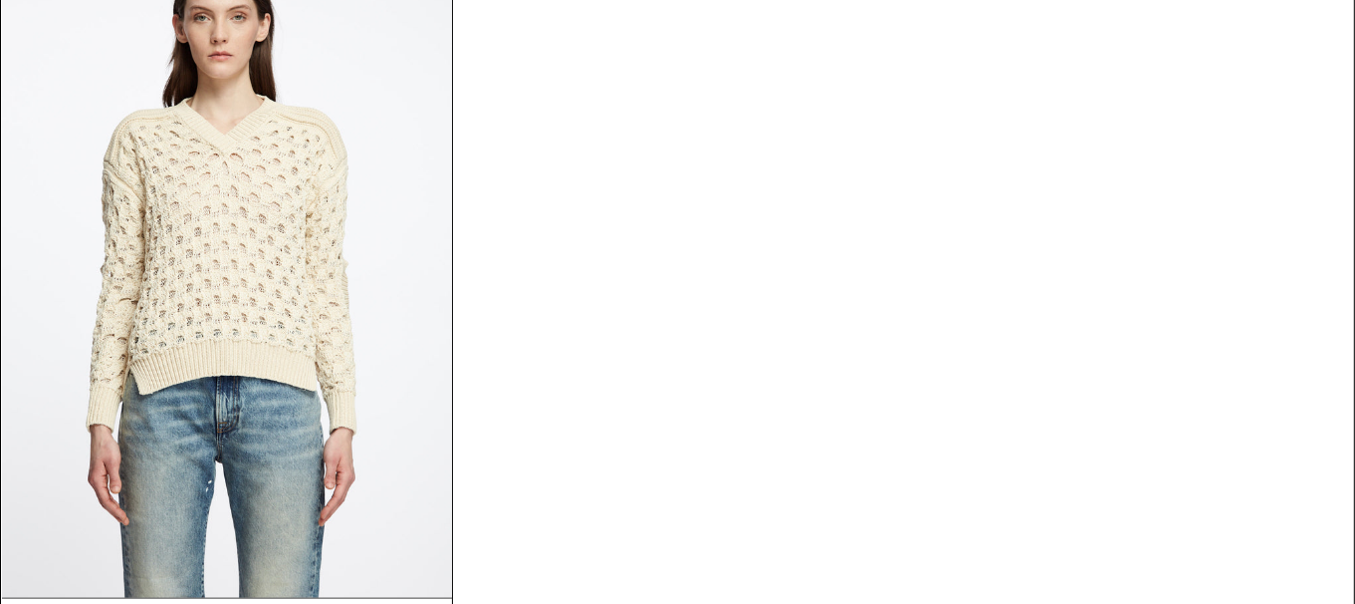
scroll to position [3187, 0]
